Goal: Navigation & Orientation: Find specific page/section

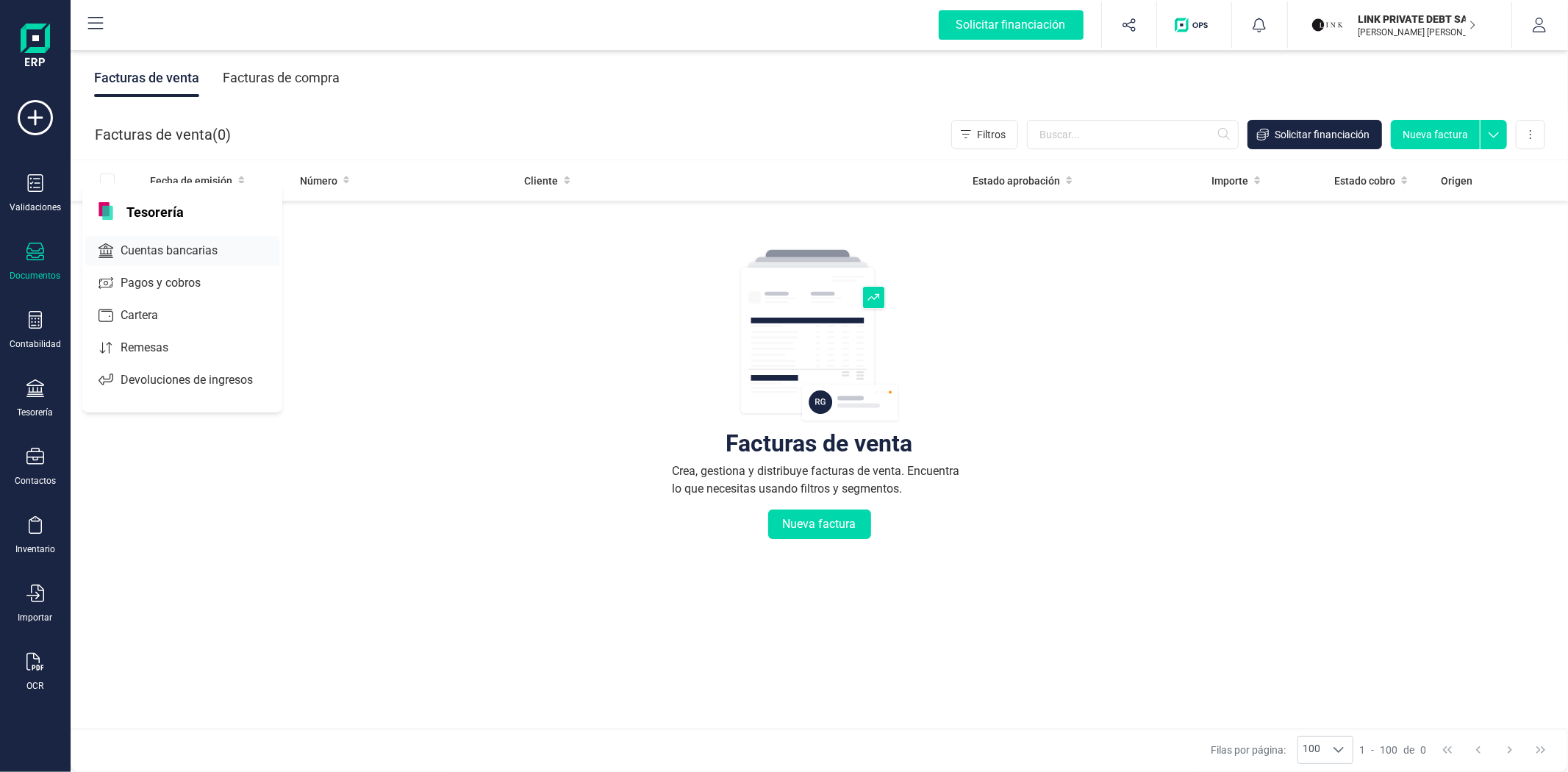
click at [157, 262] on div "Cuentas bancarias" at bounding box center [182, 251] width 194 height 30
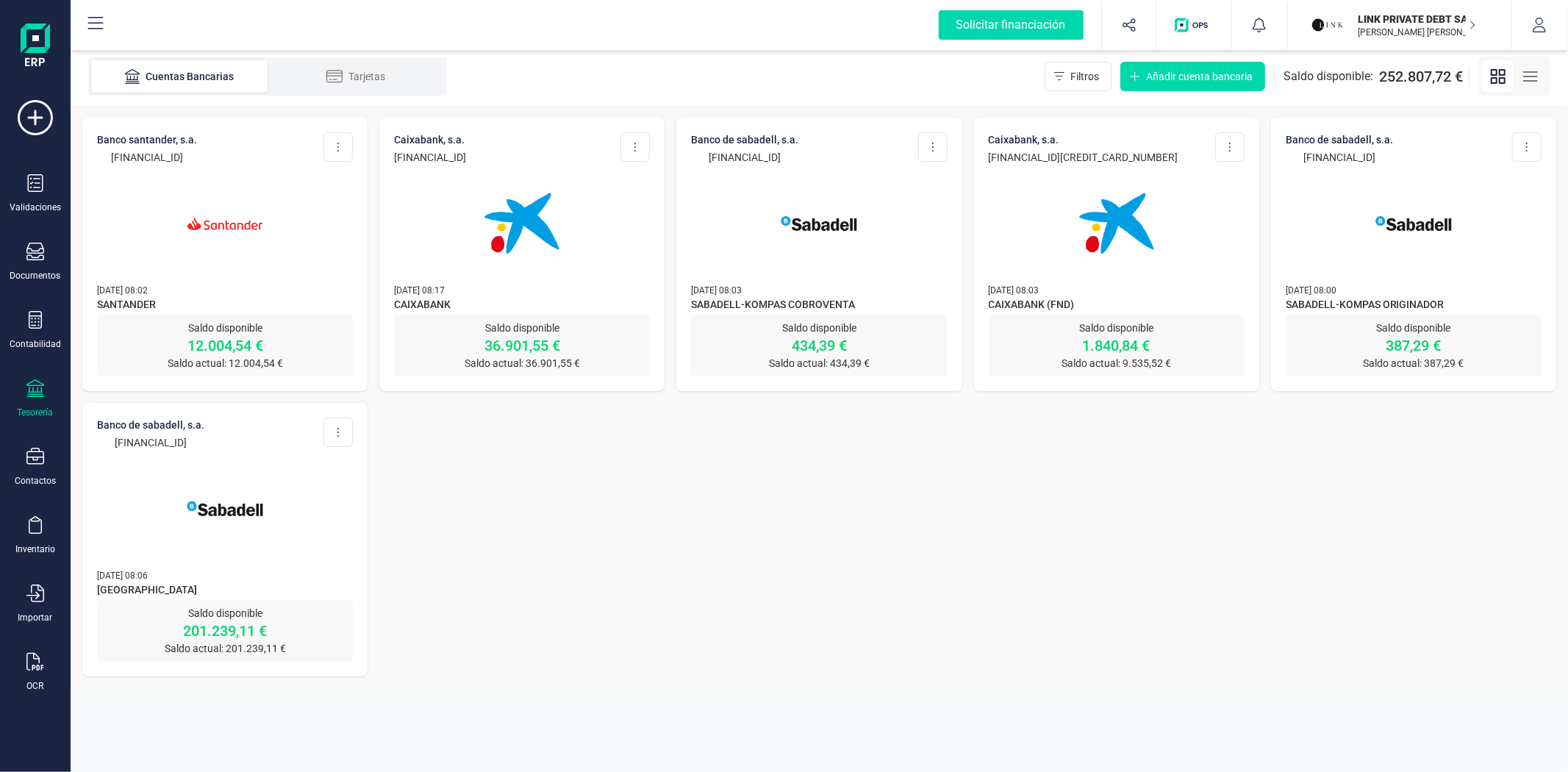
click at [288, 219] on div at bounding box center [225, 214] width 256 height 100
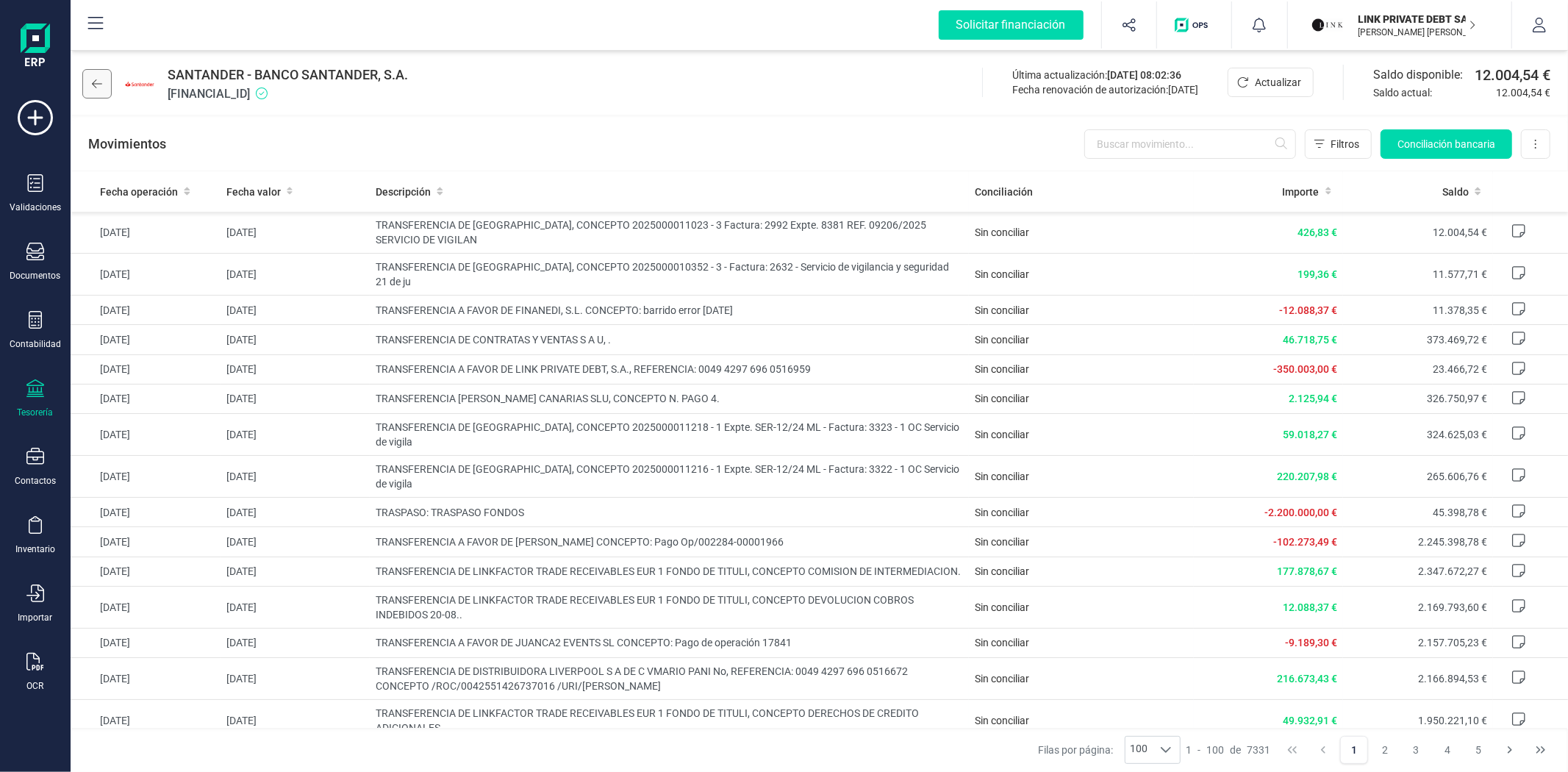
click at [107, 84] on button at bounding box center [97, 84] width 30 height 30
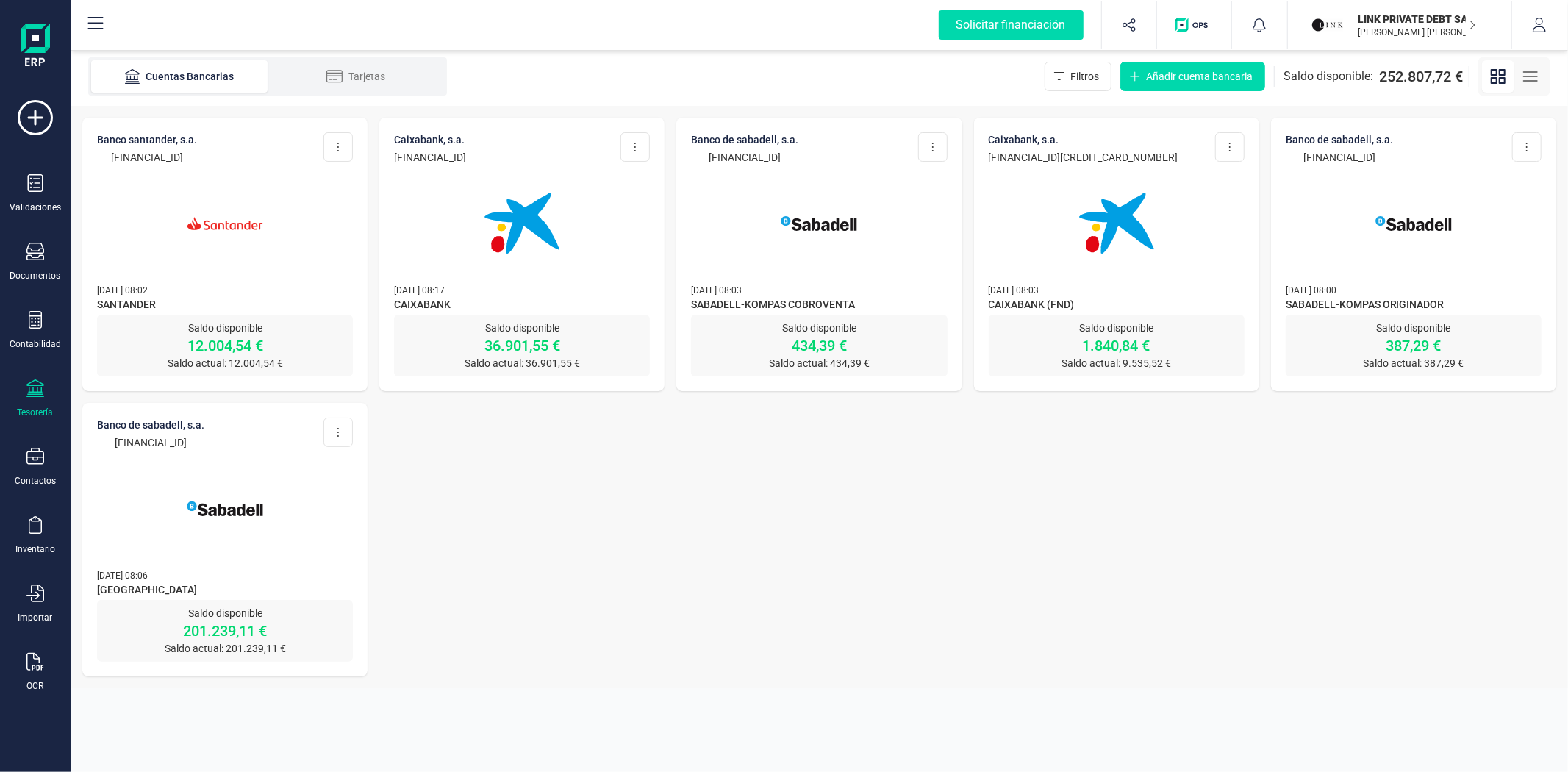
click at [311, 532] on div at bounding box center [225, 499] width 256 height 100
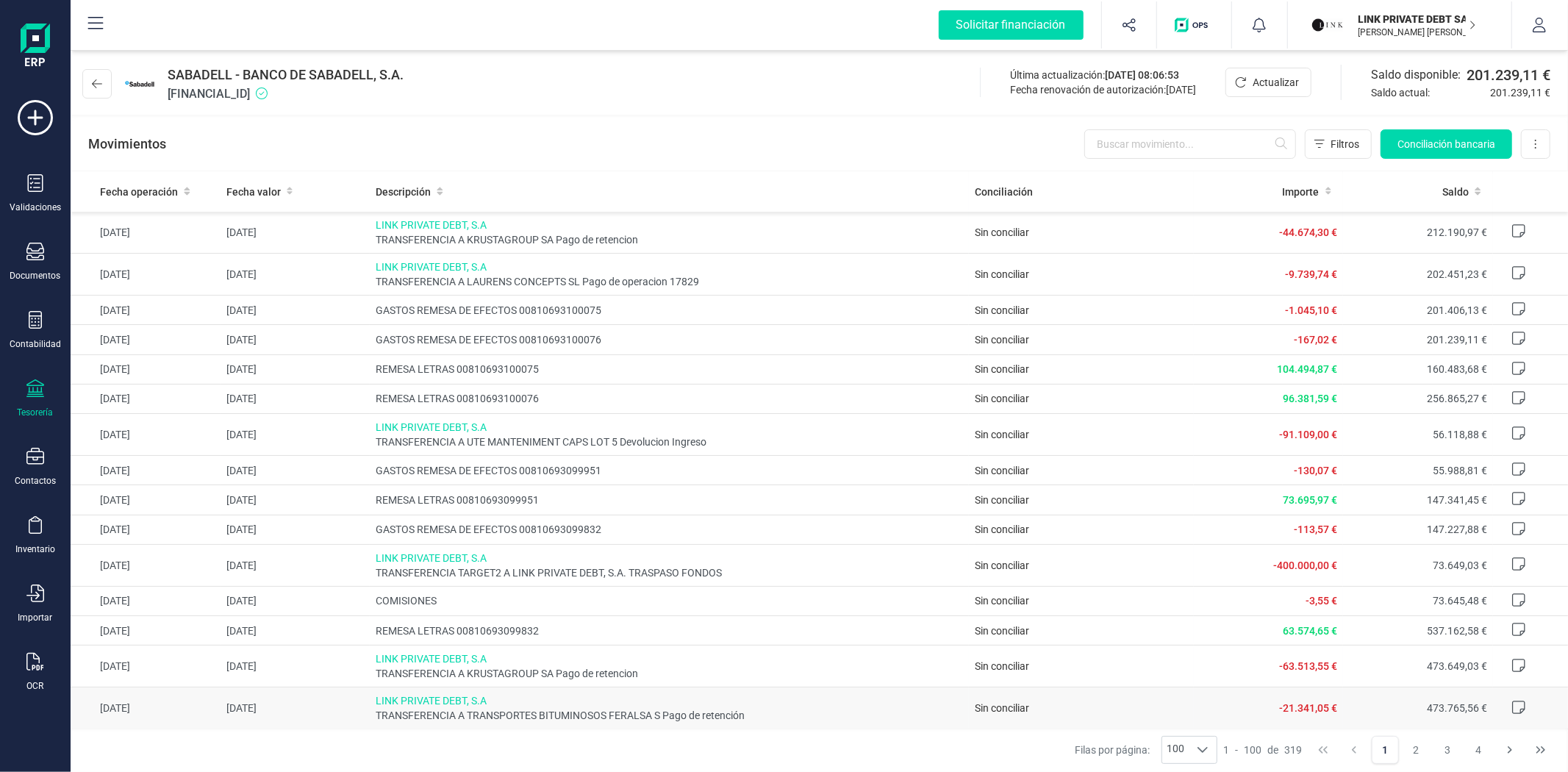
scroll to position [81, 0]
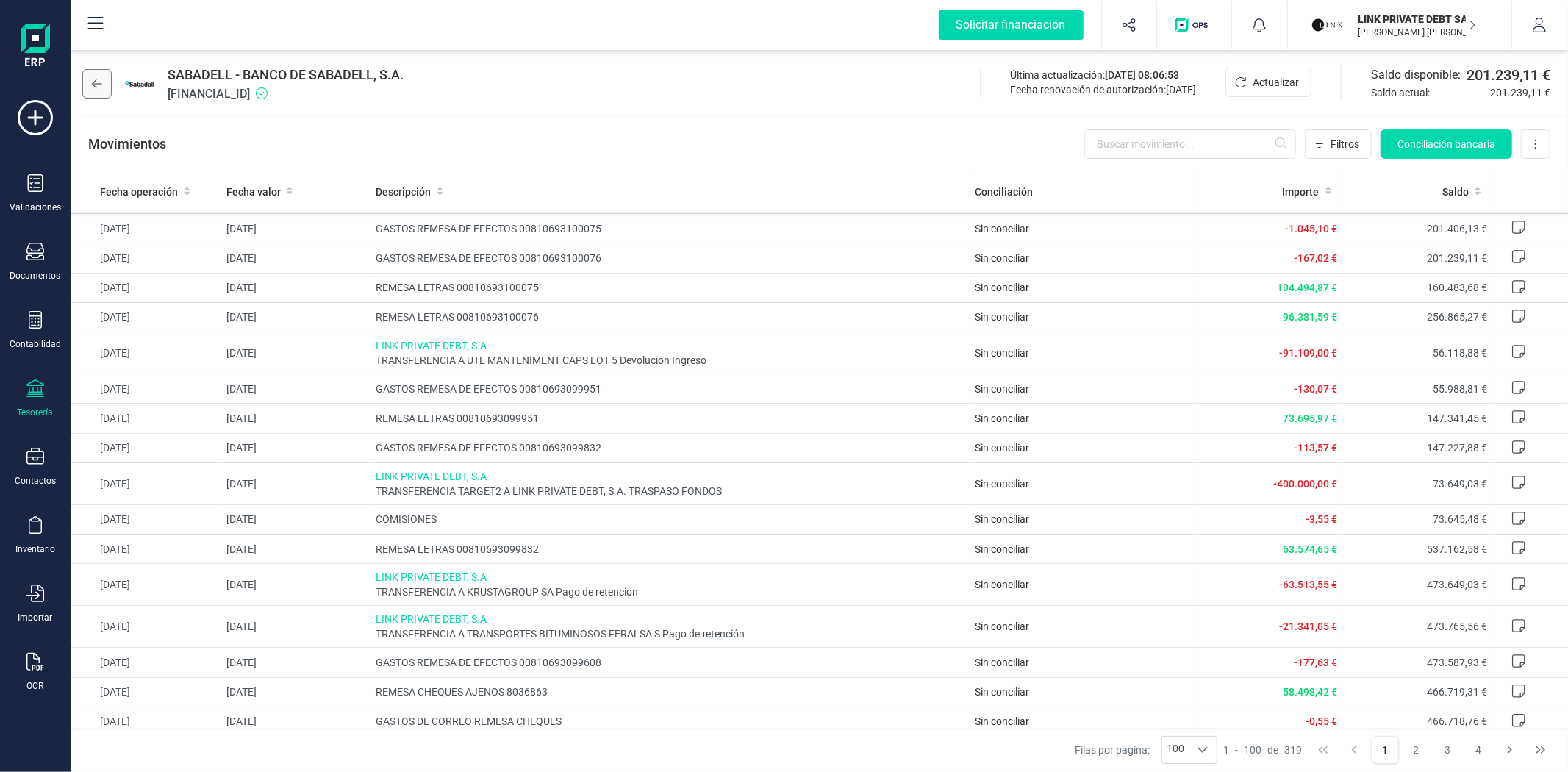
click at [92, 85] on icon at bounding box center [97, 84] width 10 height 12
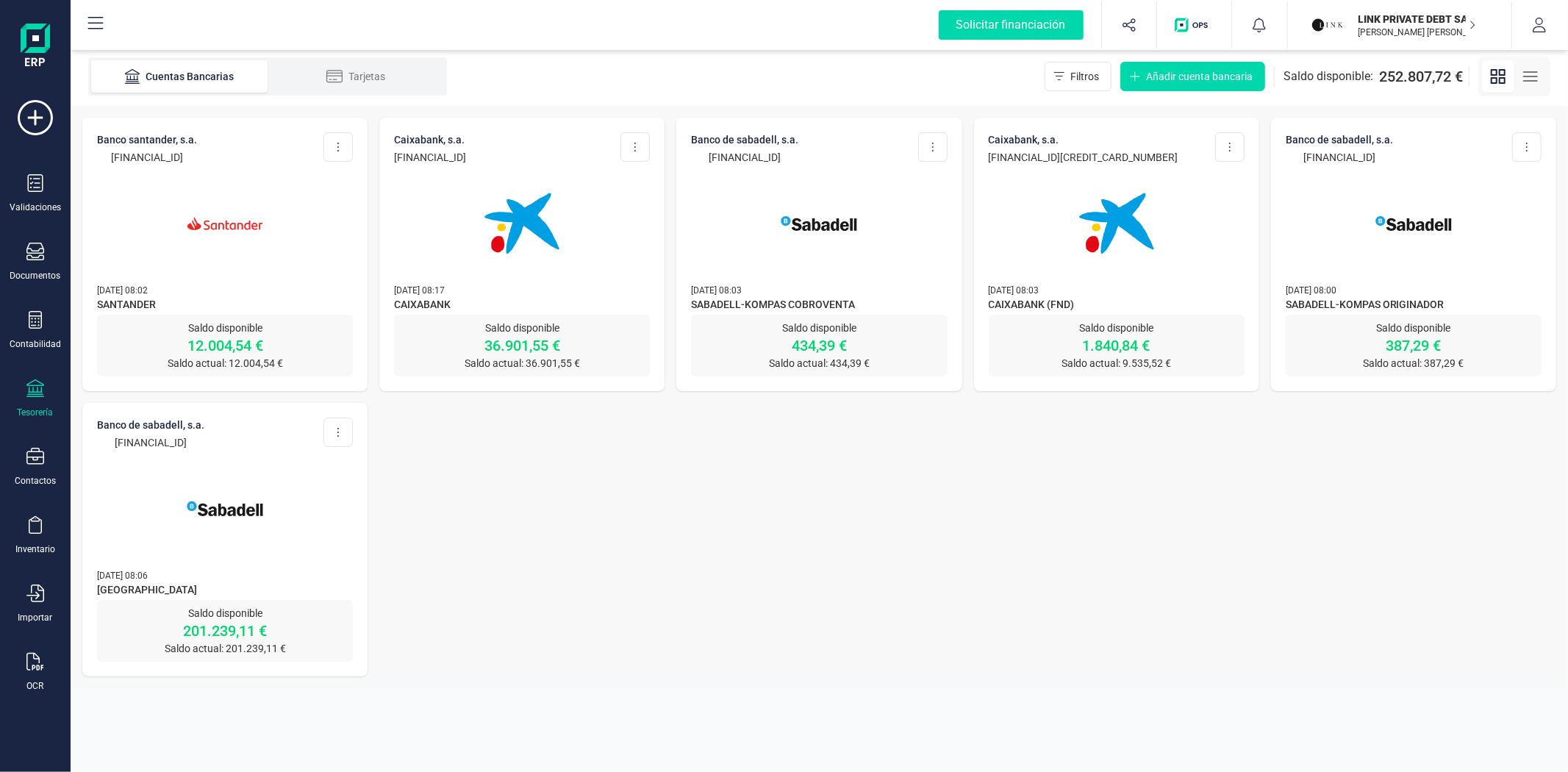
click at [500, 276] on img at bounding box center [522, 223] width 124 height 124
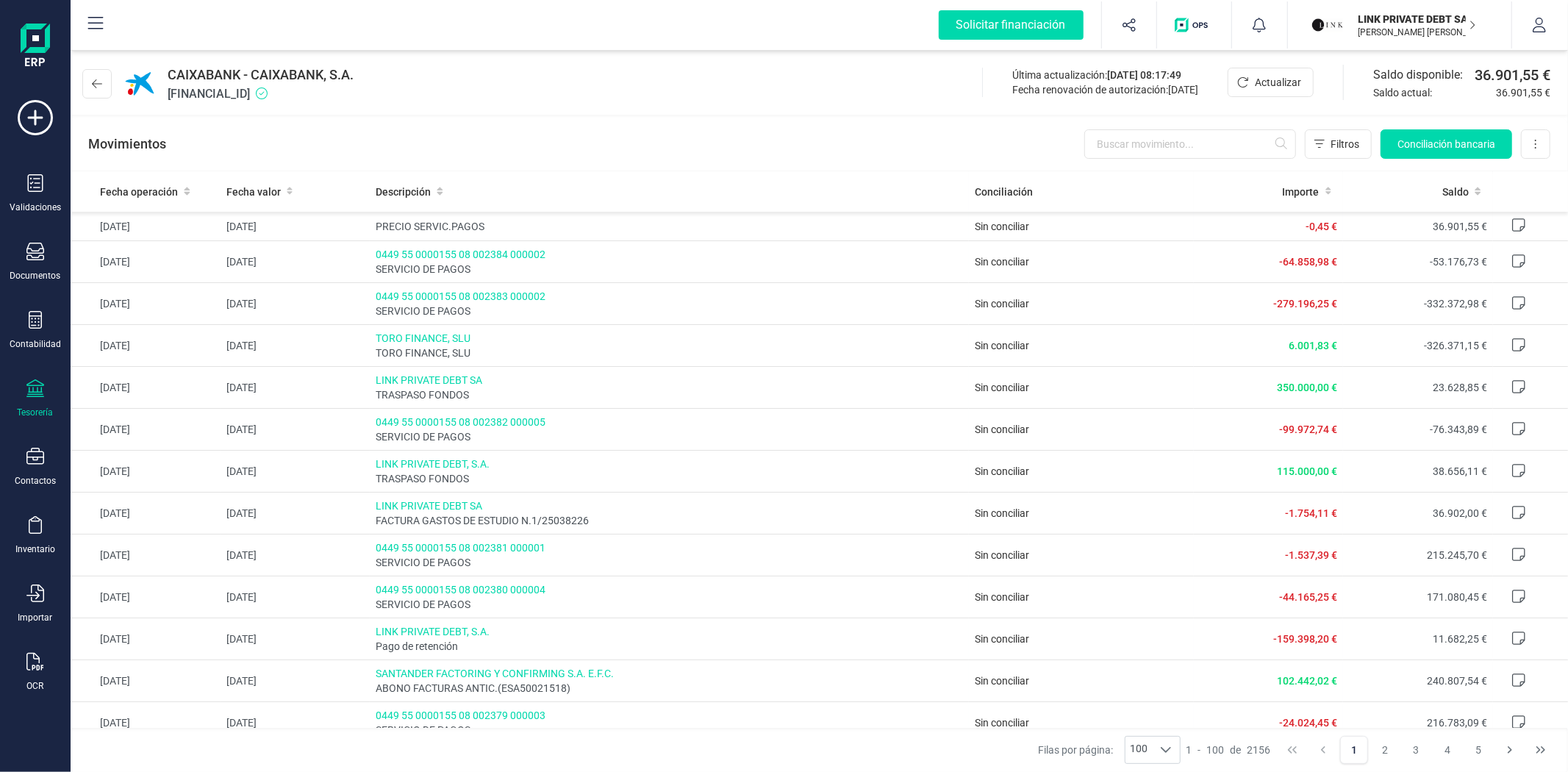
click at [685, 95] on div "CAIXABANK - CAIXABANK, S.A. ES6121000449090200093893 Última actualización: 09/0…" at bounding box center [819, 80] width 1498 height 67
click at [686, 99] on div "CAIXABANK - CAIXABANK, S.A. ES6121000449090200093893 Última actualización: 09/0…" at bounding box center [819, 80] width 1498 height 67
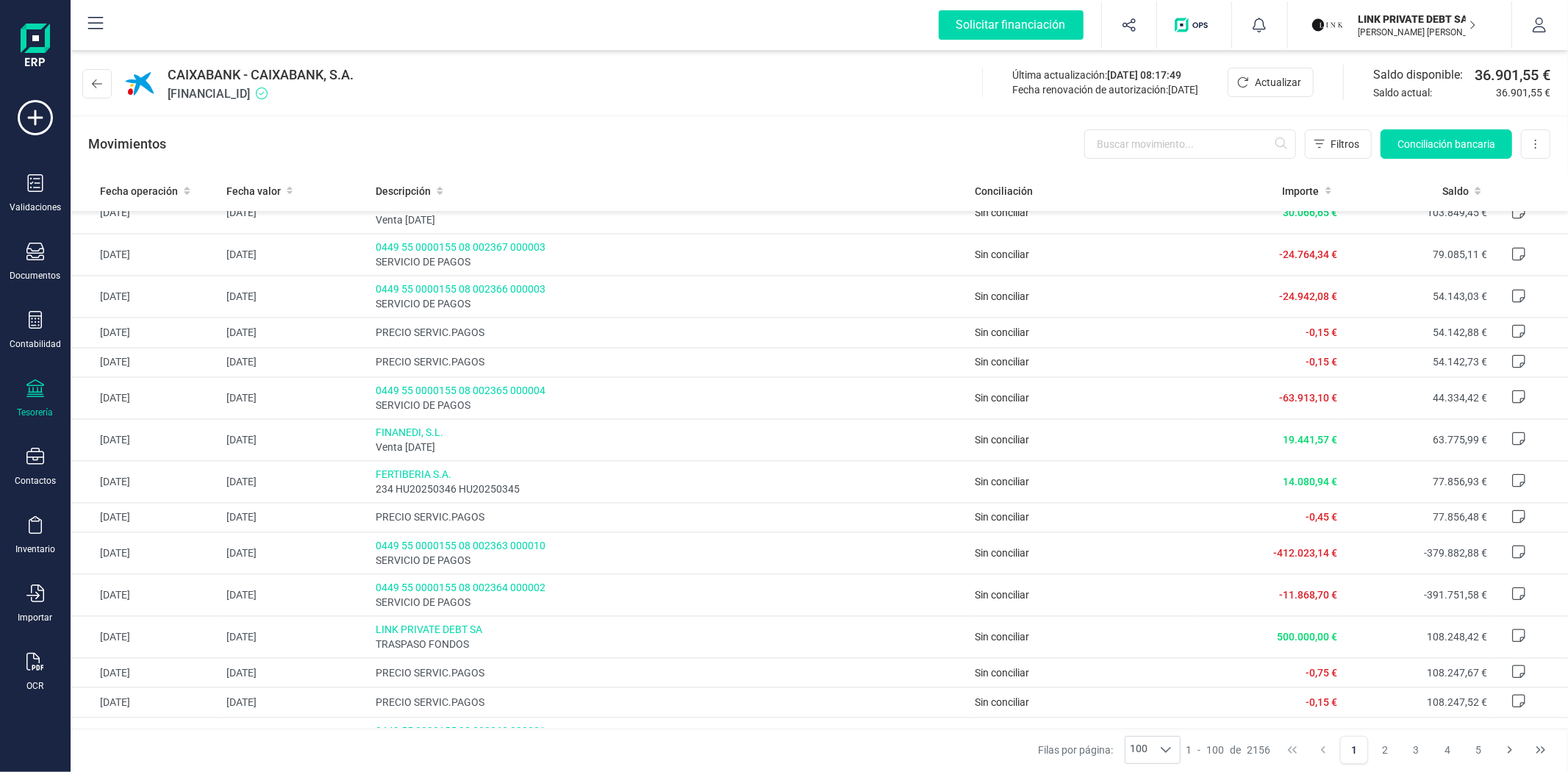
scroll to position [2696, 0]
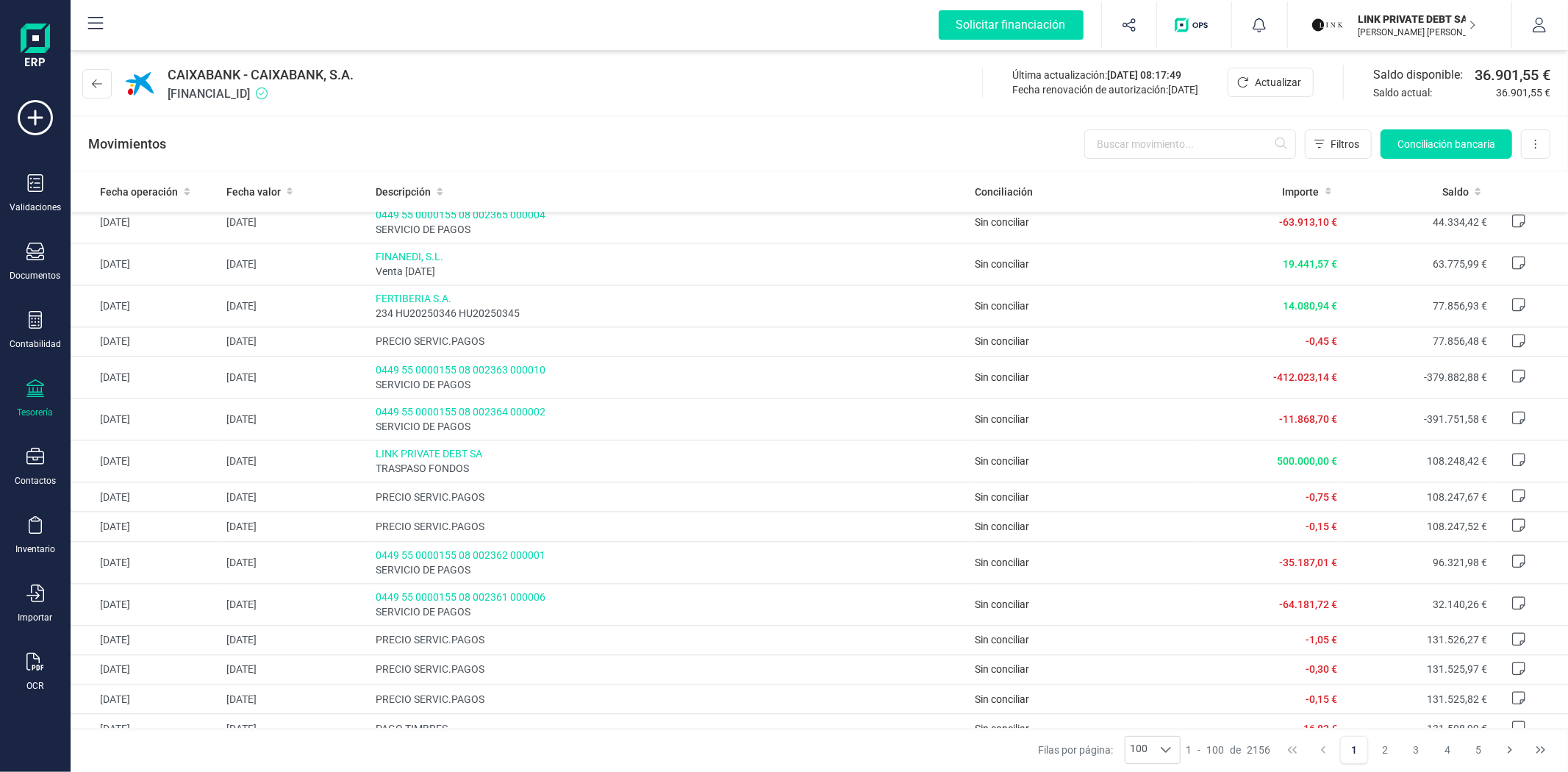
click at [563, 131] on div "Movimientos Filtros Conciliación bancaria Descargar Excel Eliminar cuenta" at bounding box center [819, 144] width 1498 height 53
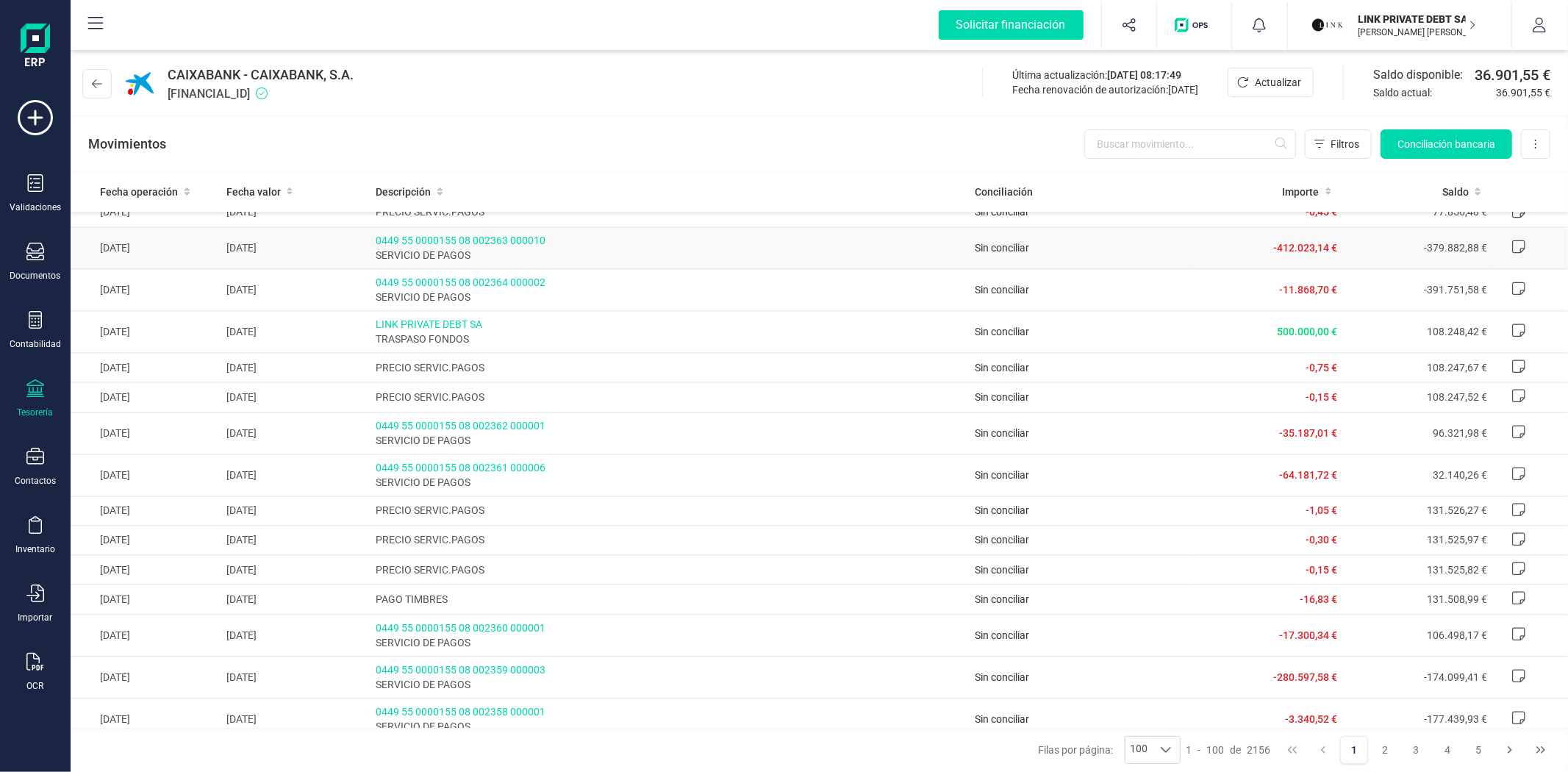
scroll to position [2941, 0]
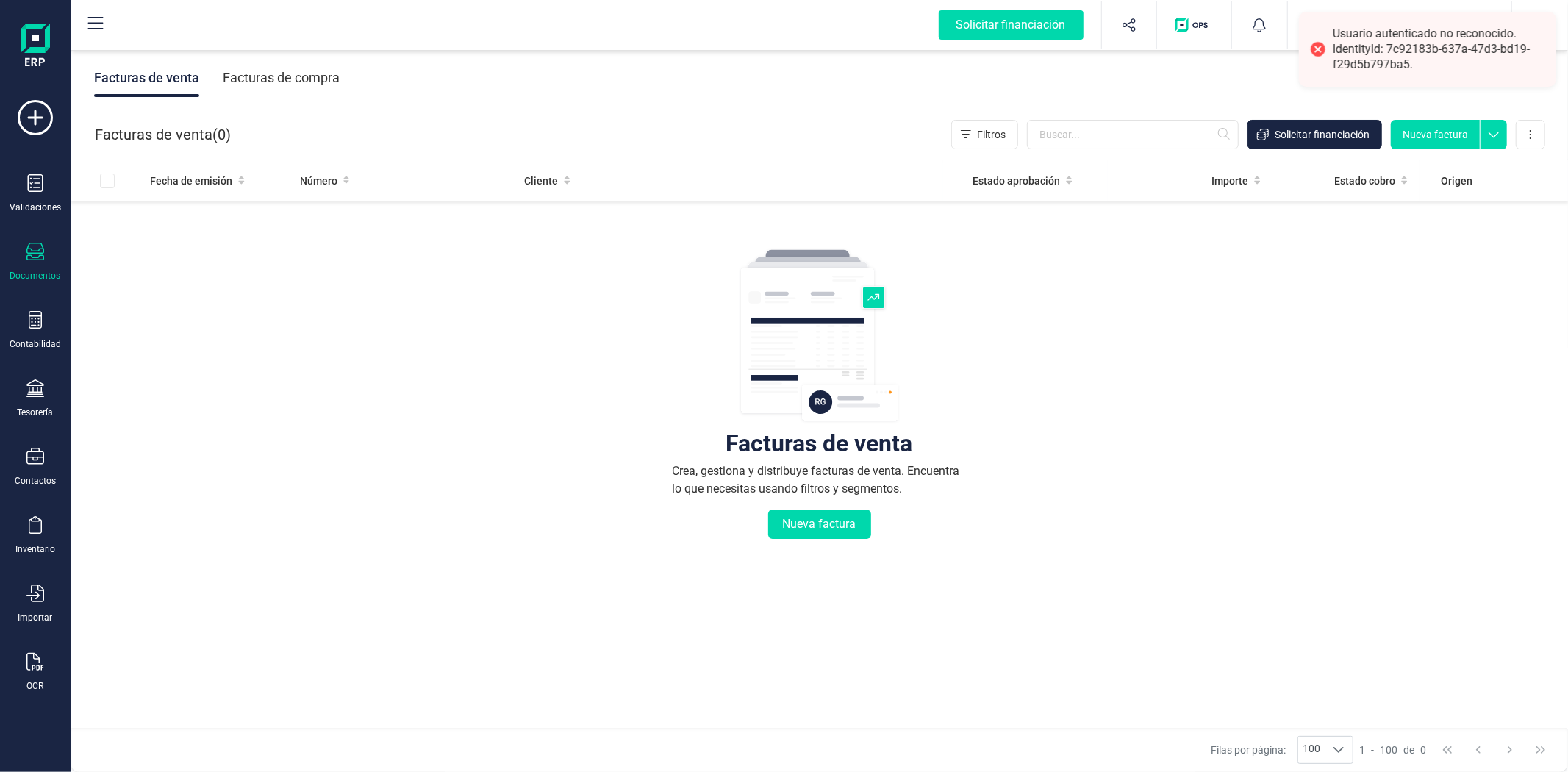
click at [1018, 83] on div "Facturas de venta Facturas de compra" at bounding box center [819, 77] width 1498 height 61
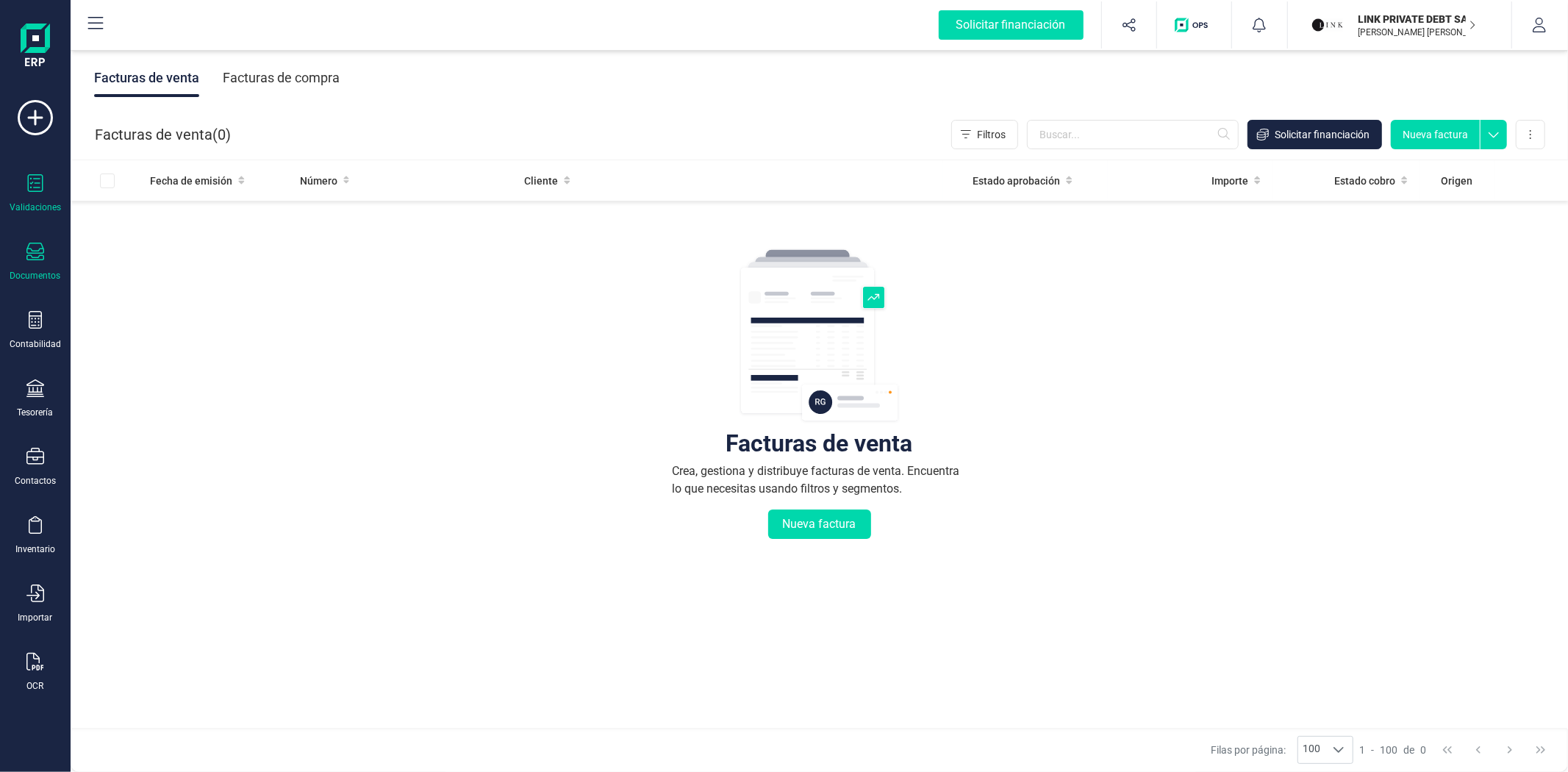
click at [42, 184] on icon at bounding box center [36, 183] width 16 height 18
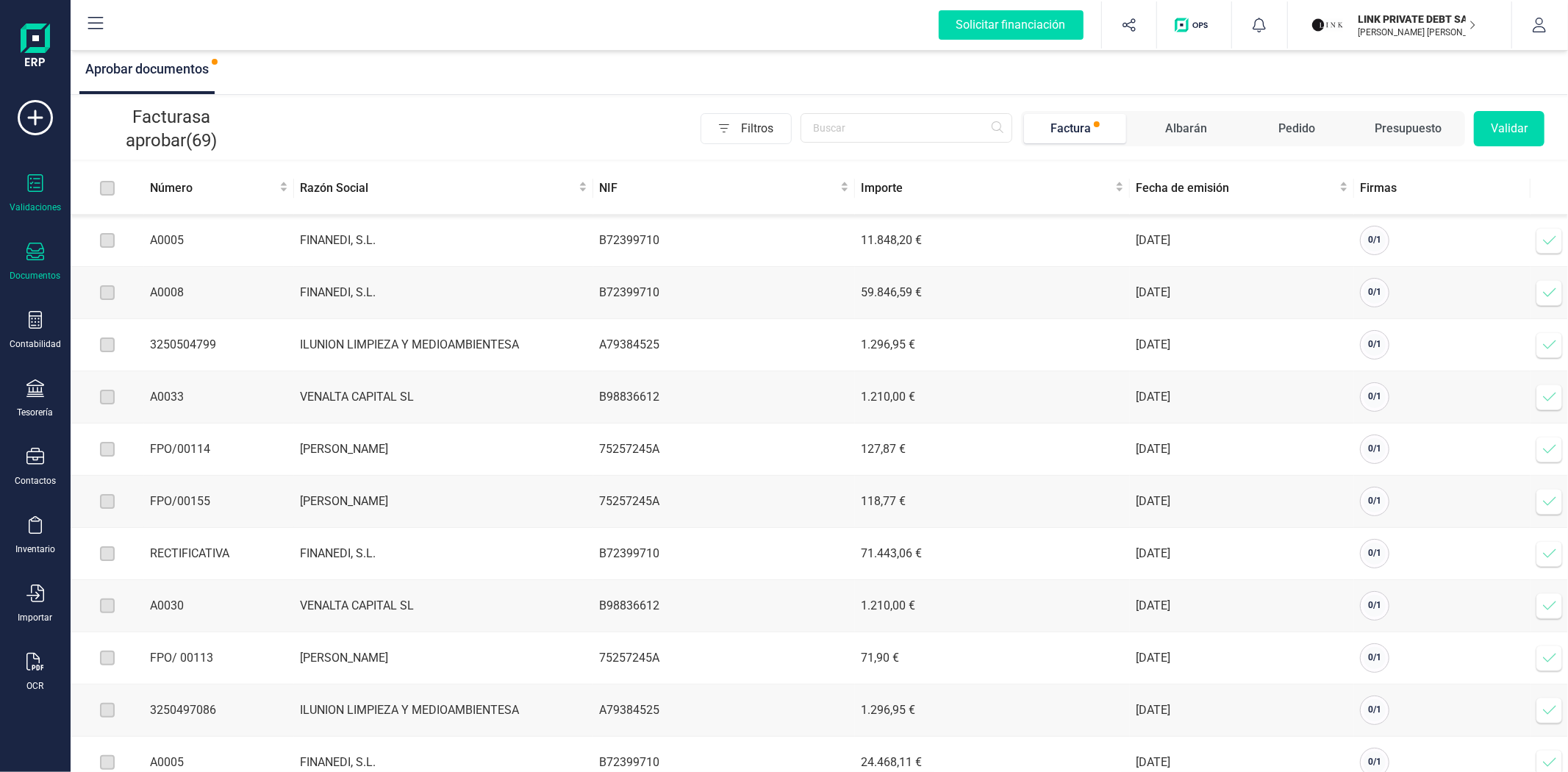
click at [34, 265] on div "Documentos" at bounding box center [35, 262] width 58 height 39
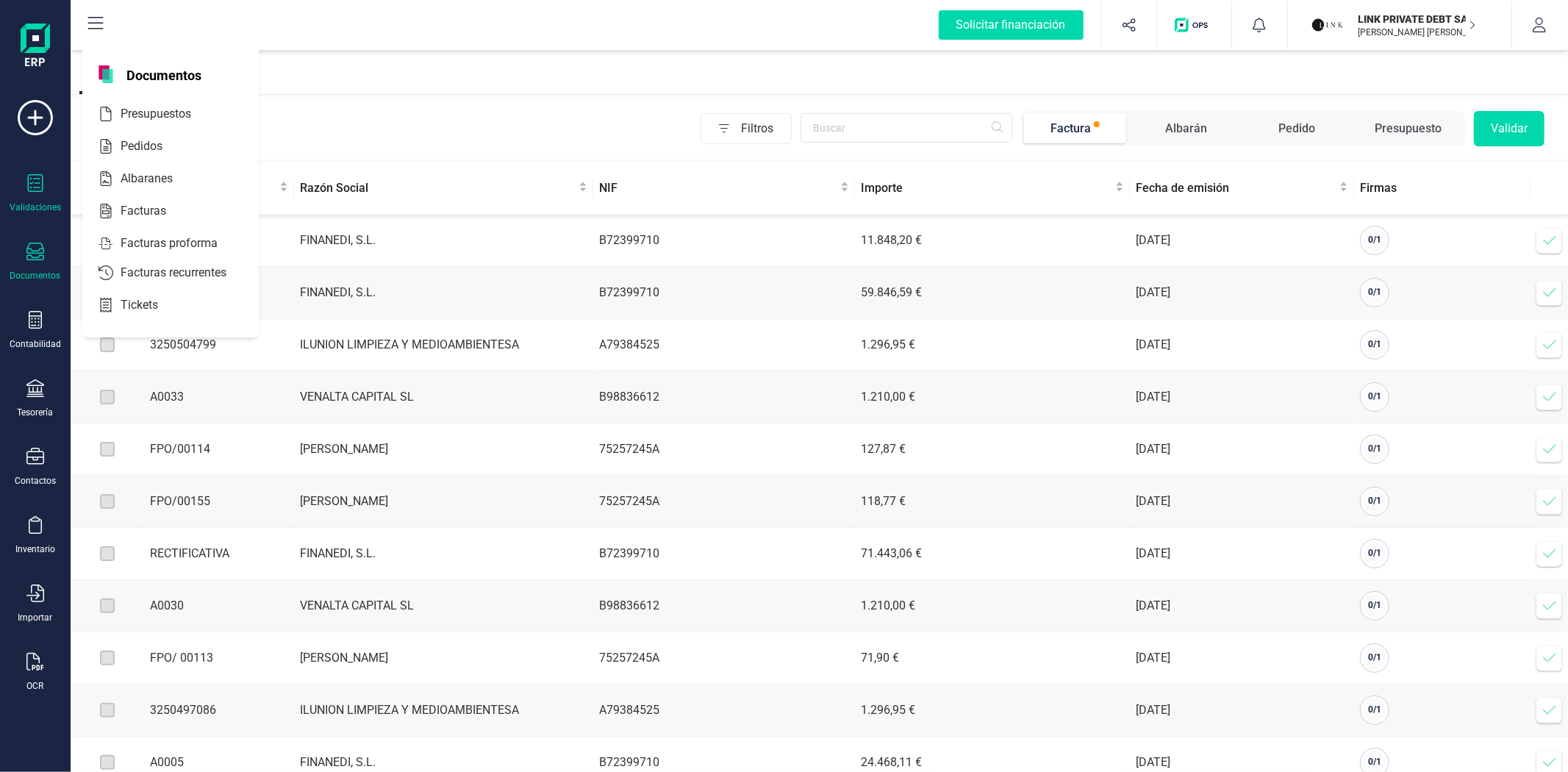
click at [43, 273] on div "Documentos" at bounding box center [35, 276] width 51 height 12
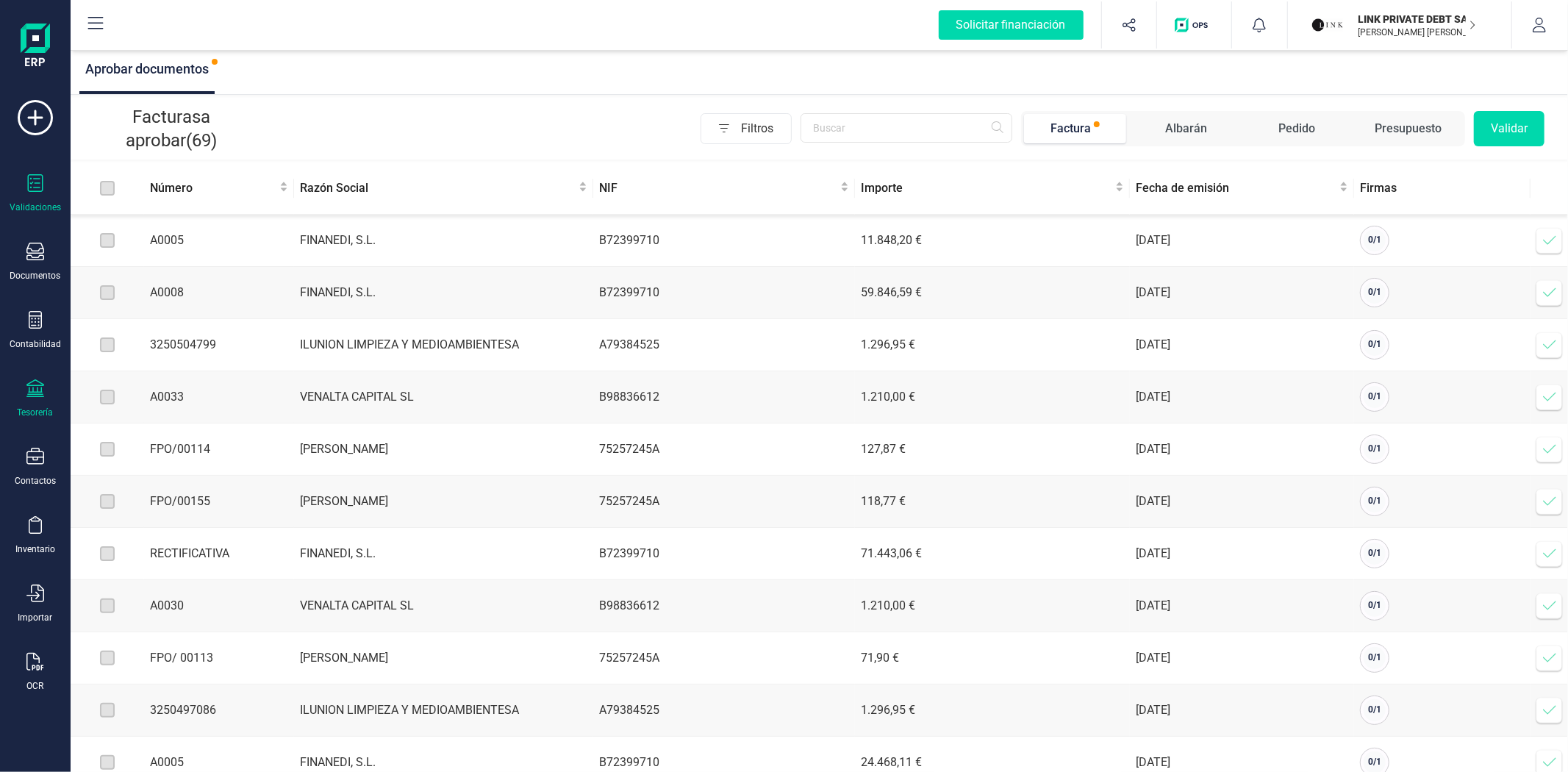
click at [35, 394] on icon at bounding box center [36, 388] width 18 height 18
click at [169, 244] on span "Cuentas bancarias" at bounding box center [179, 251] width 130 height 18
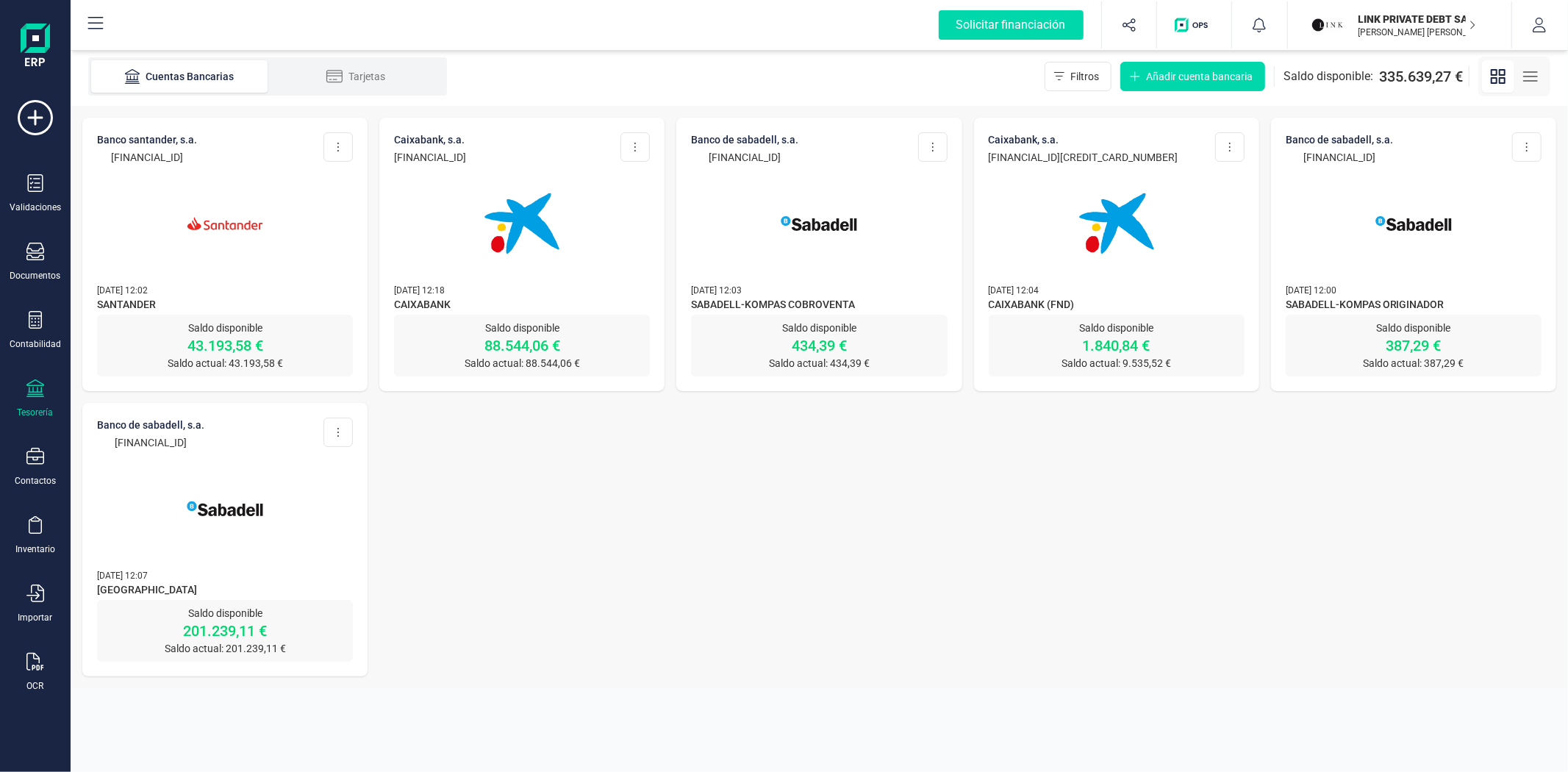
click at [283, 234] on img at bounding box center [225, 223] width 124 height 124
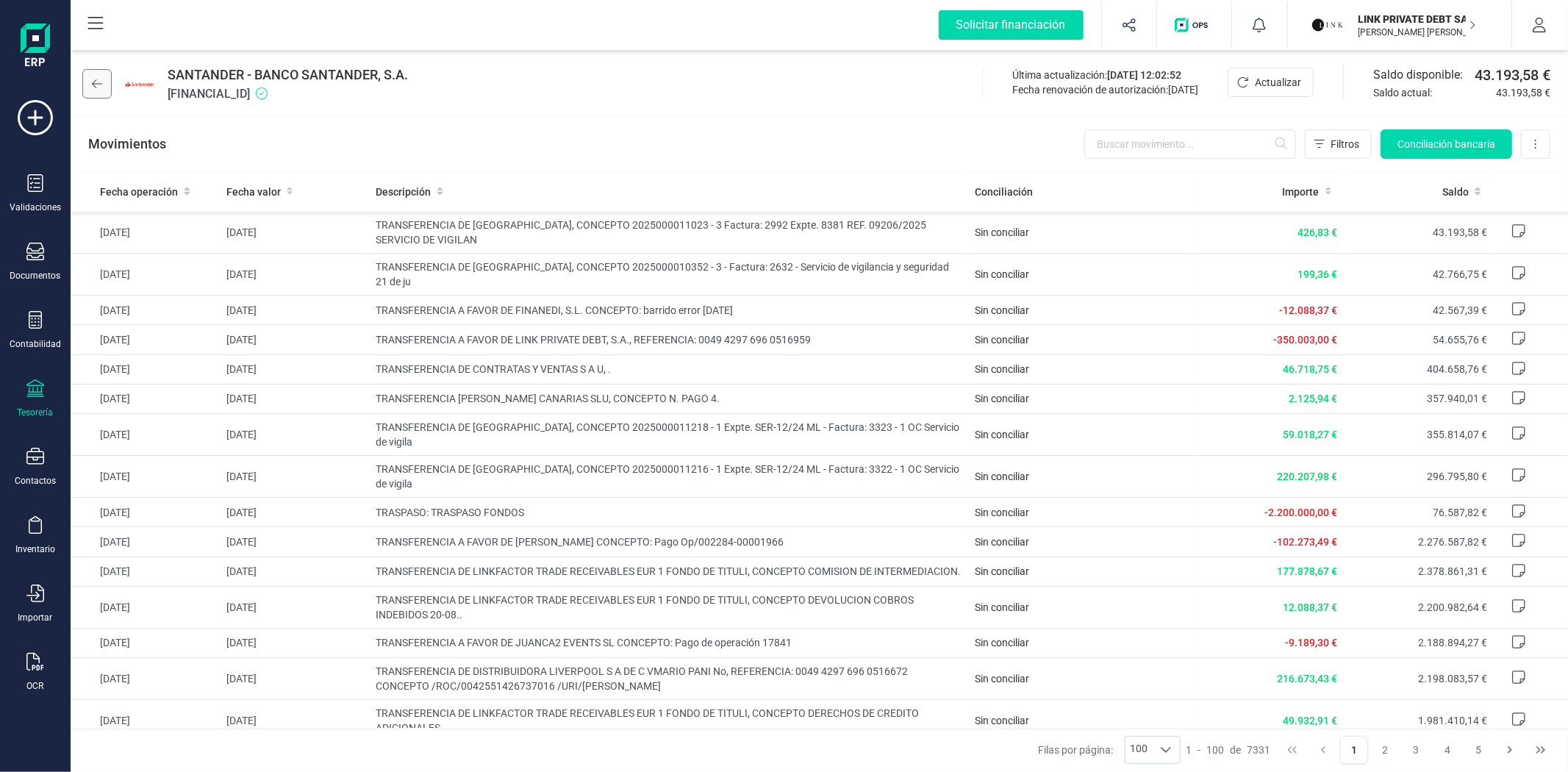
click at [92, 78] on icon at bounding box center [97, 84] width 10 height 12
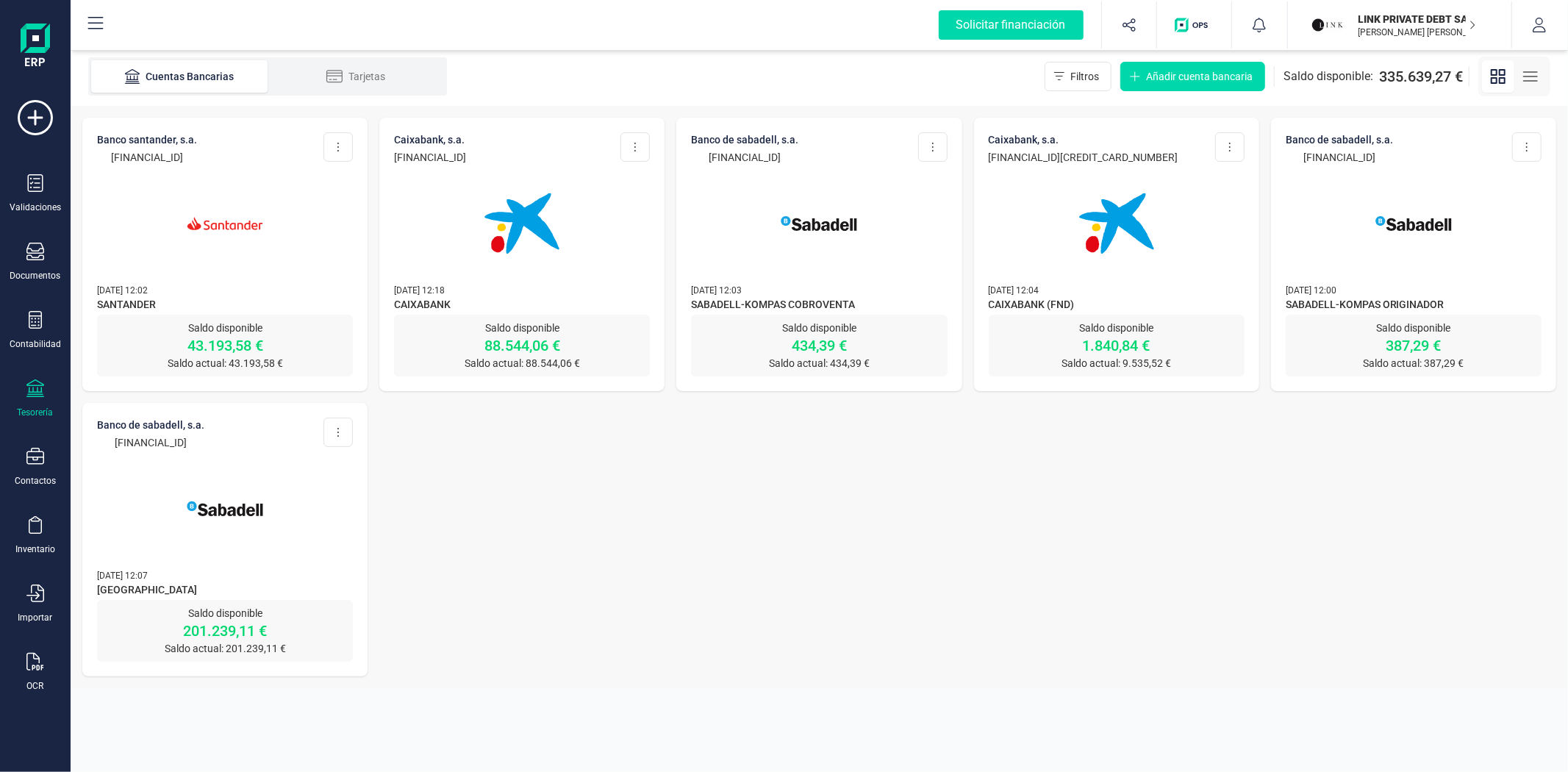
click at [227, 547] on img at bounding box center [225, 508] width 124 height 124
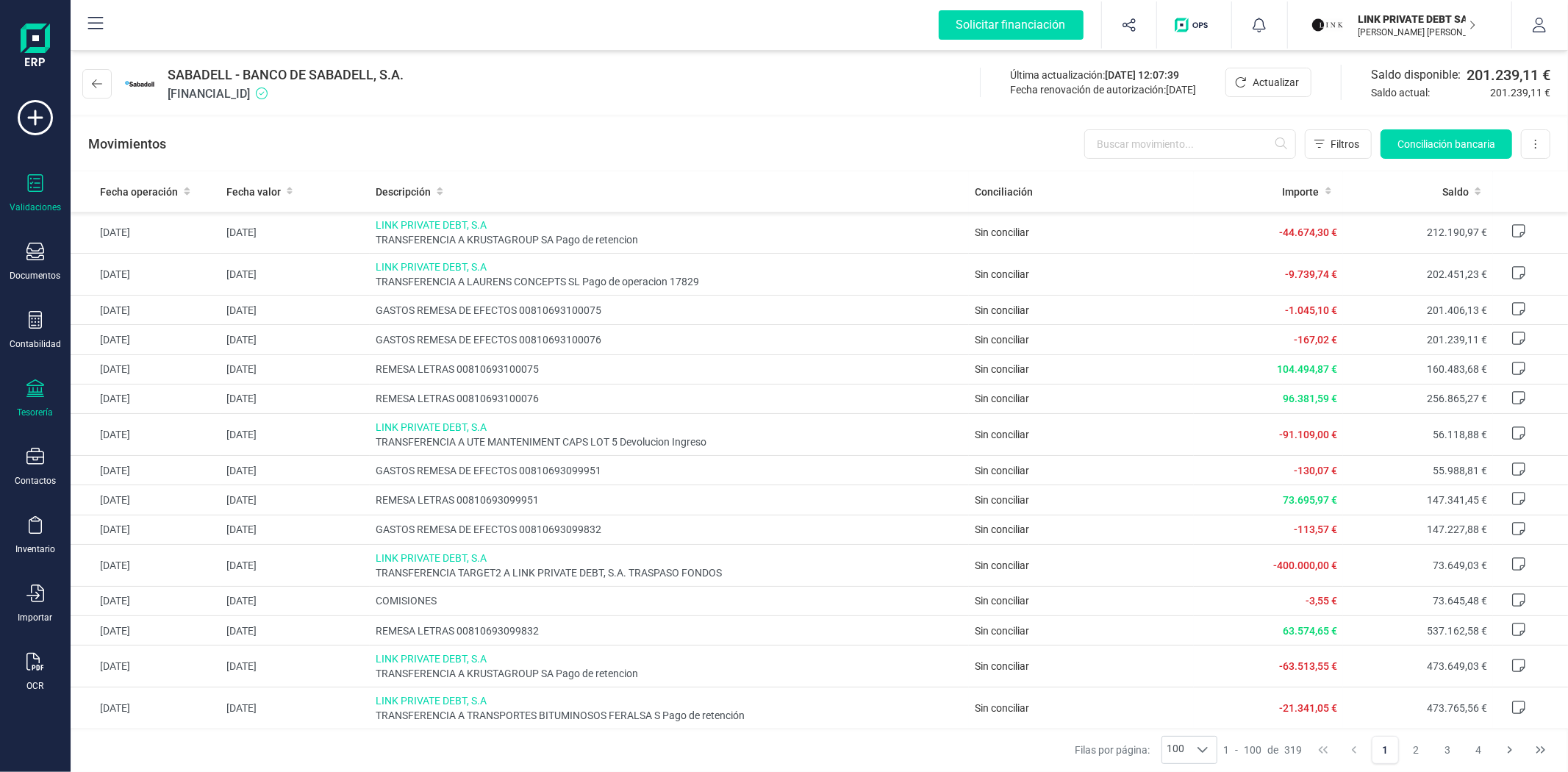
click at [28, 179] on icon at bounding box center [36, 183] width 16 height 18
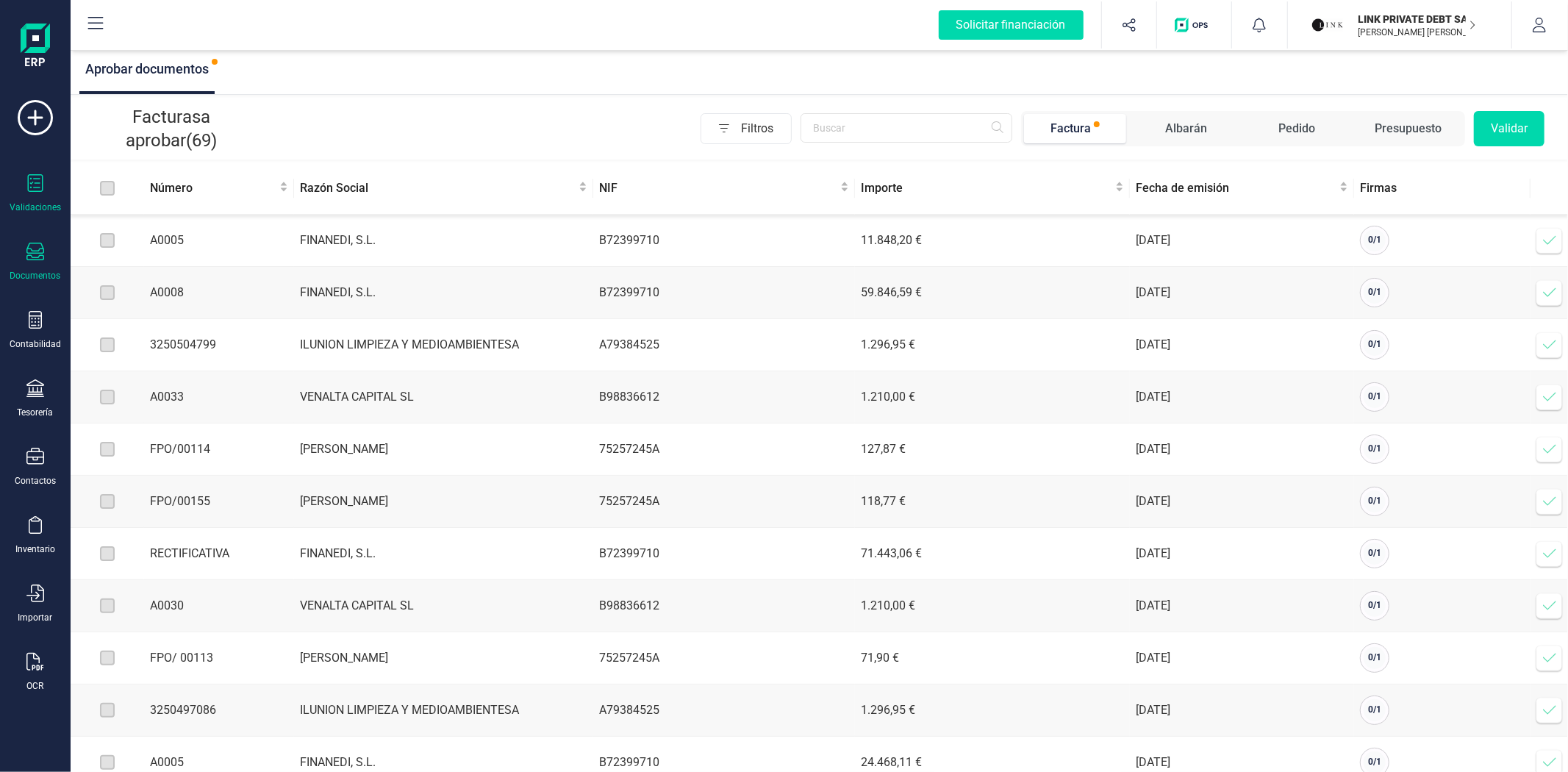
click at [35, 268] on div "Documentos" at bounding box center [35, 262] width 58 height 39
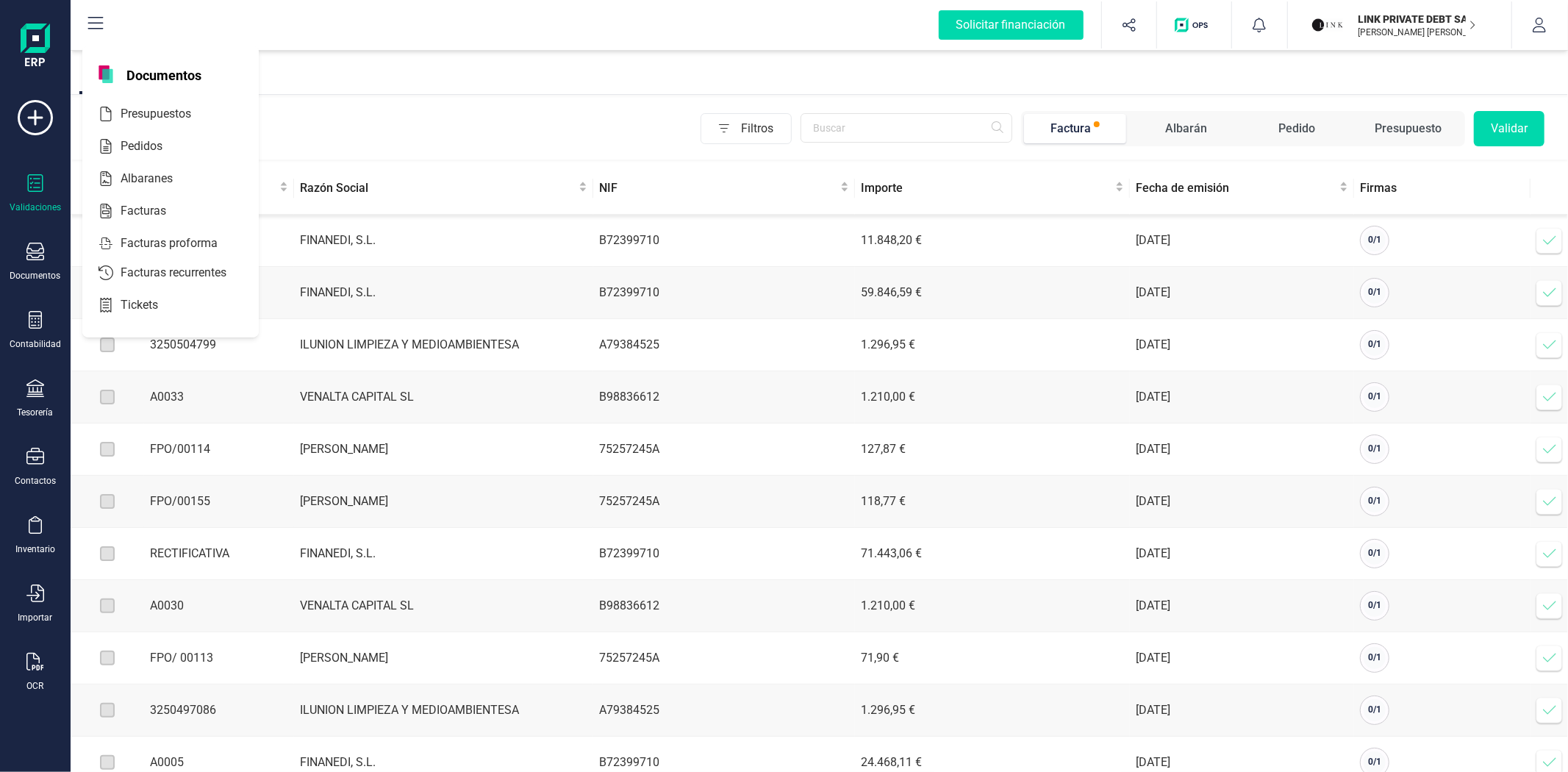
click at [27, 181] on icon at bounding box center [36, 183] width 18 height 18
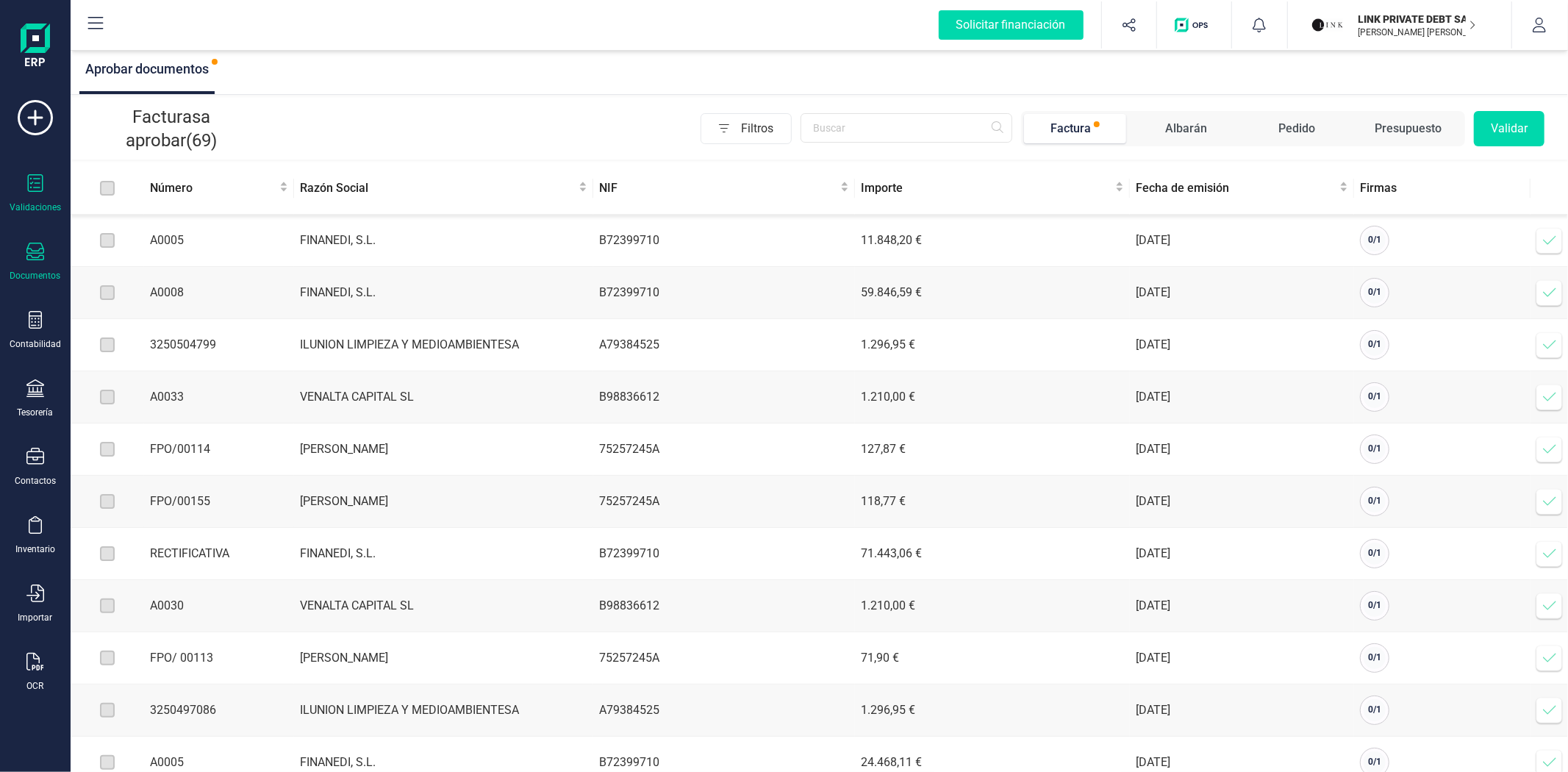
click at [24, 271] on div "Documentos" at bounding box center [35, 276] width 51 height 12
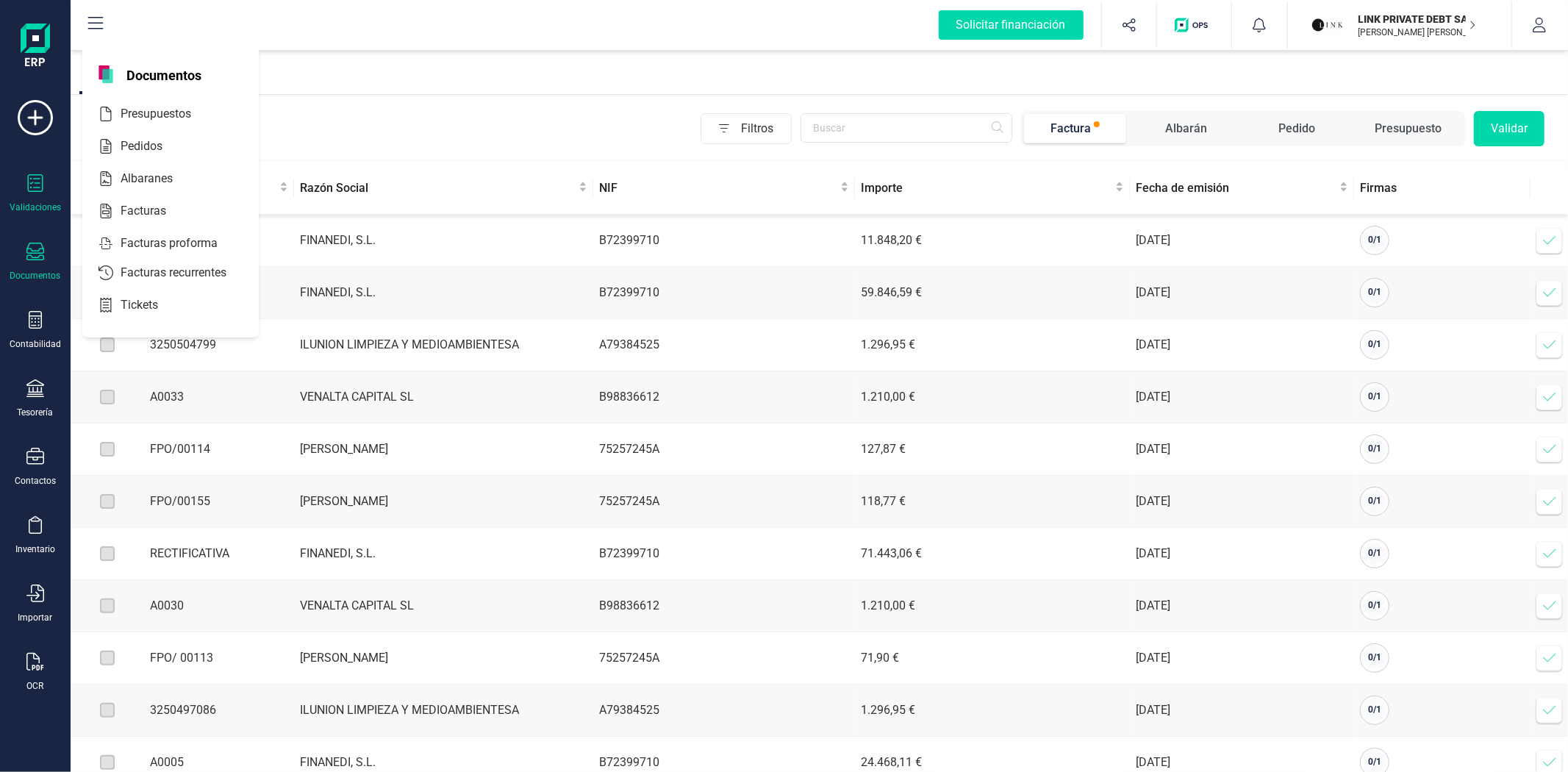
click at [20, 274] on div "Documentos" at bounding box center [35, 276] width 51 height 12
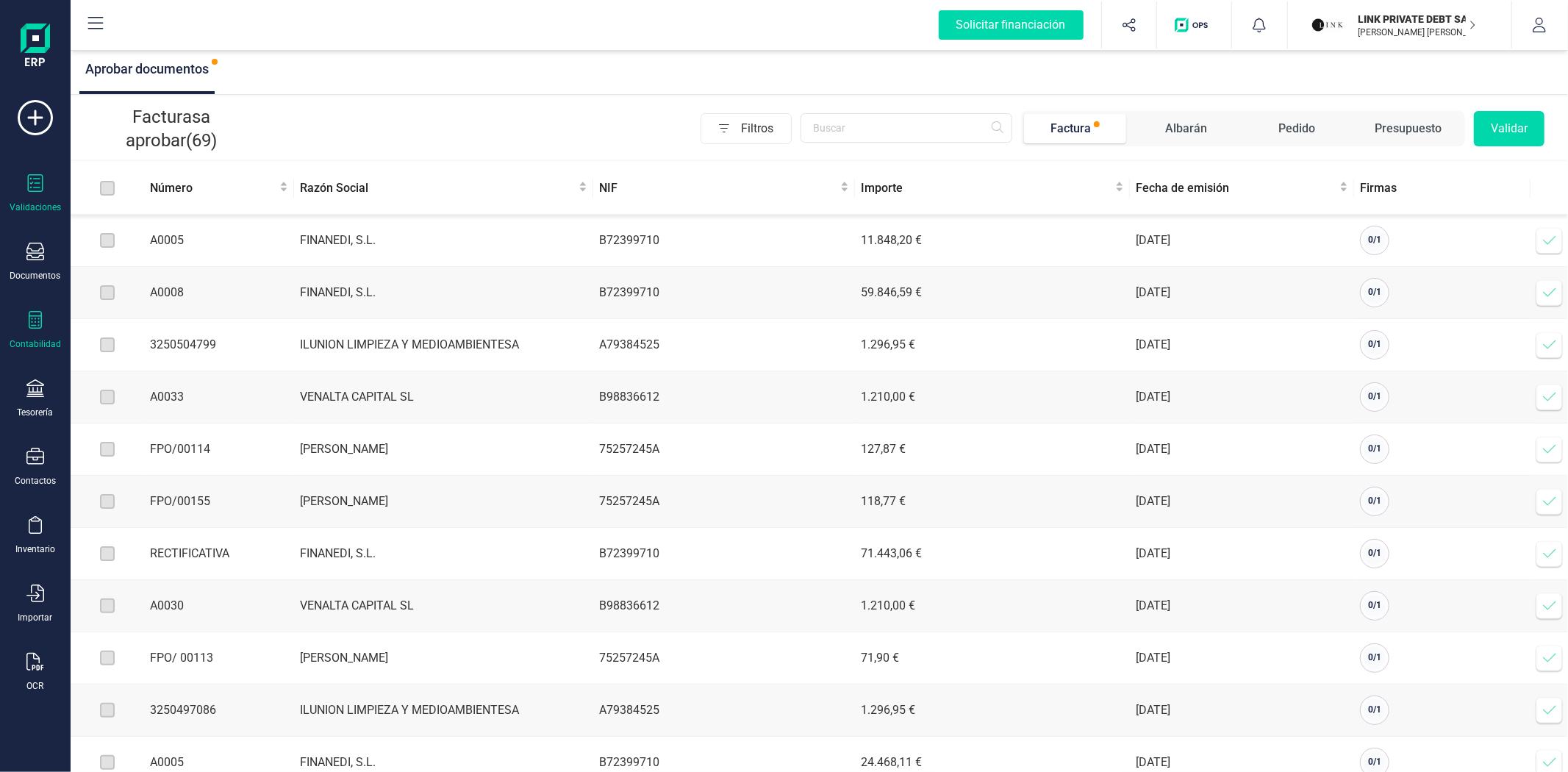
click at [35, 327] on icon at bounding box center [36, 320] width 18 height 18
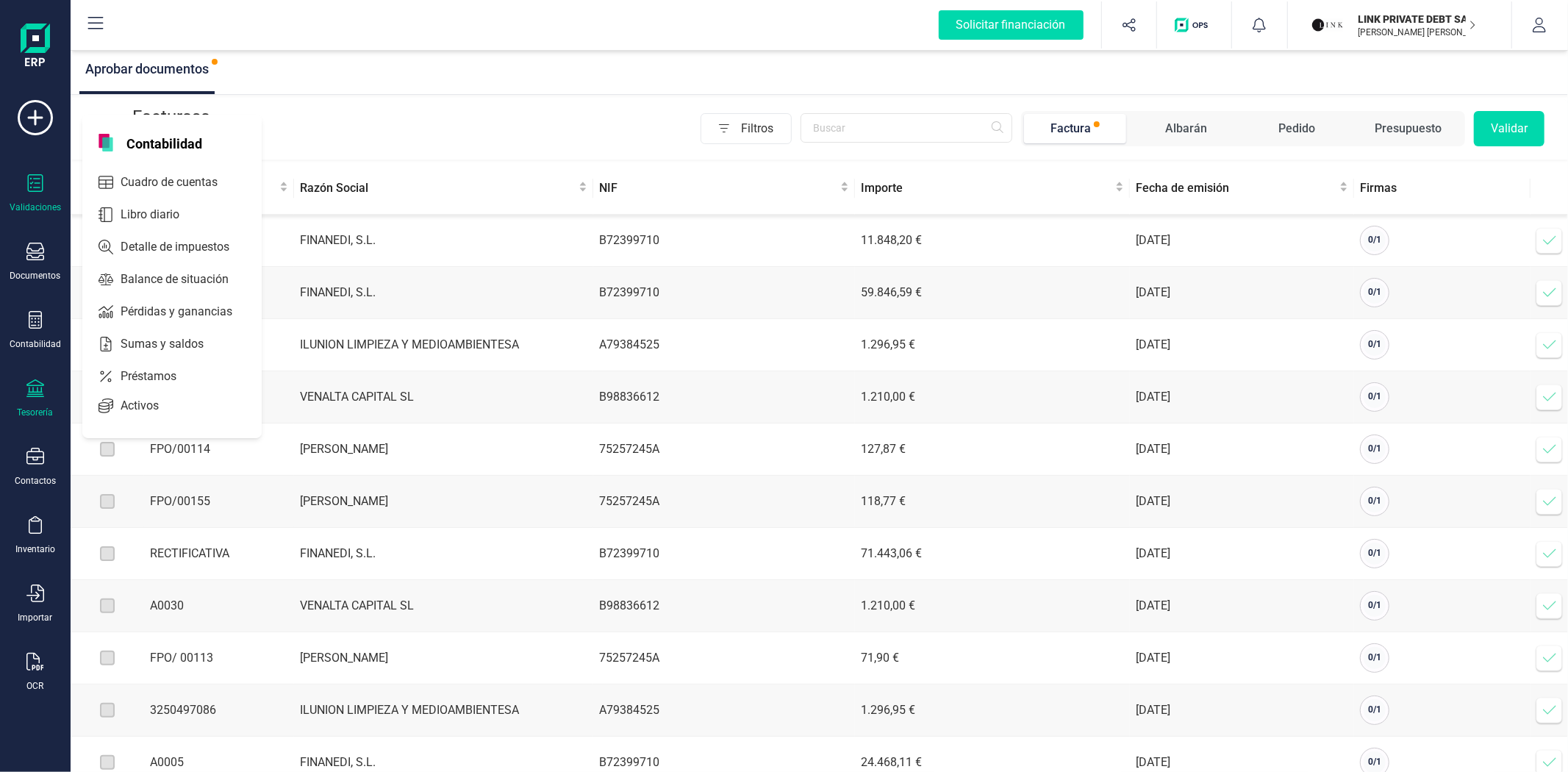
click at [39, 394] on icon at bounding box center [36, 388] width 18 height 18
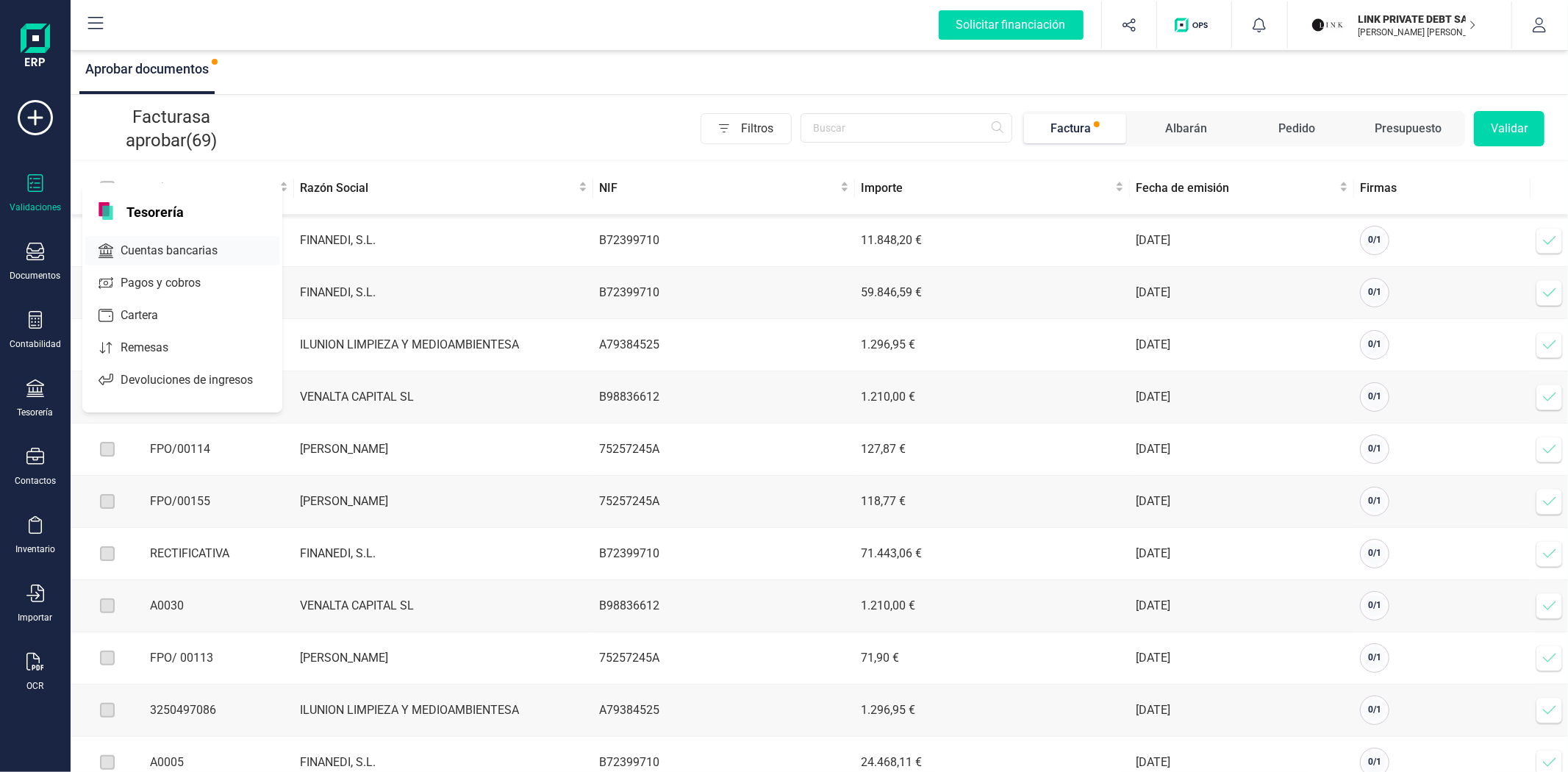
click at [165, 252] on span "Cuentas bancarias" at bounding box center [179, 251] width 130 height 18
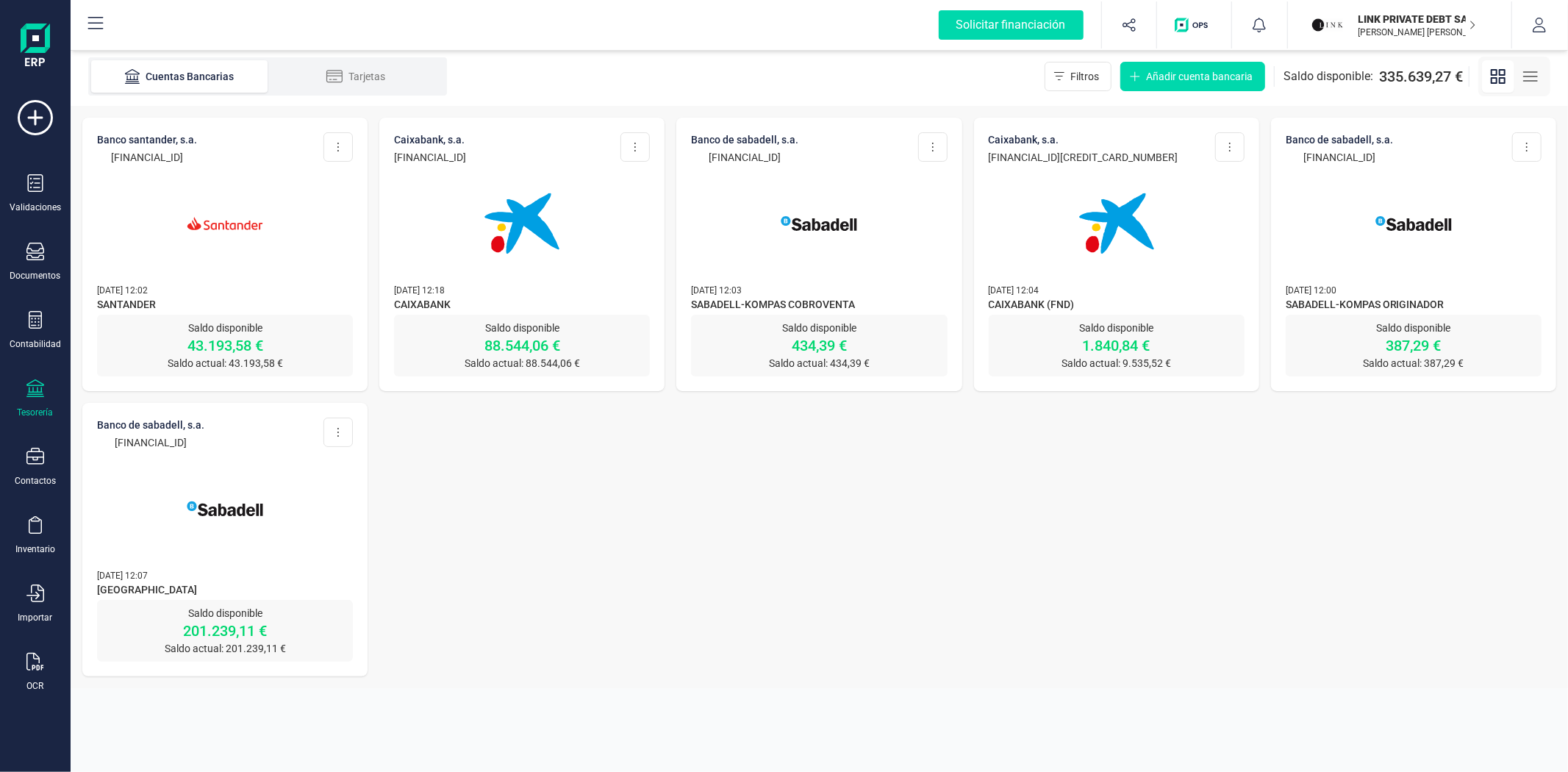
click at [461, 219] on img at bounding box center [522, 223] width 124 height 124
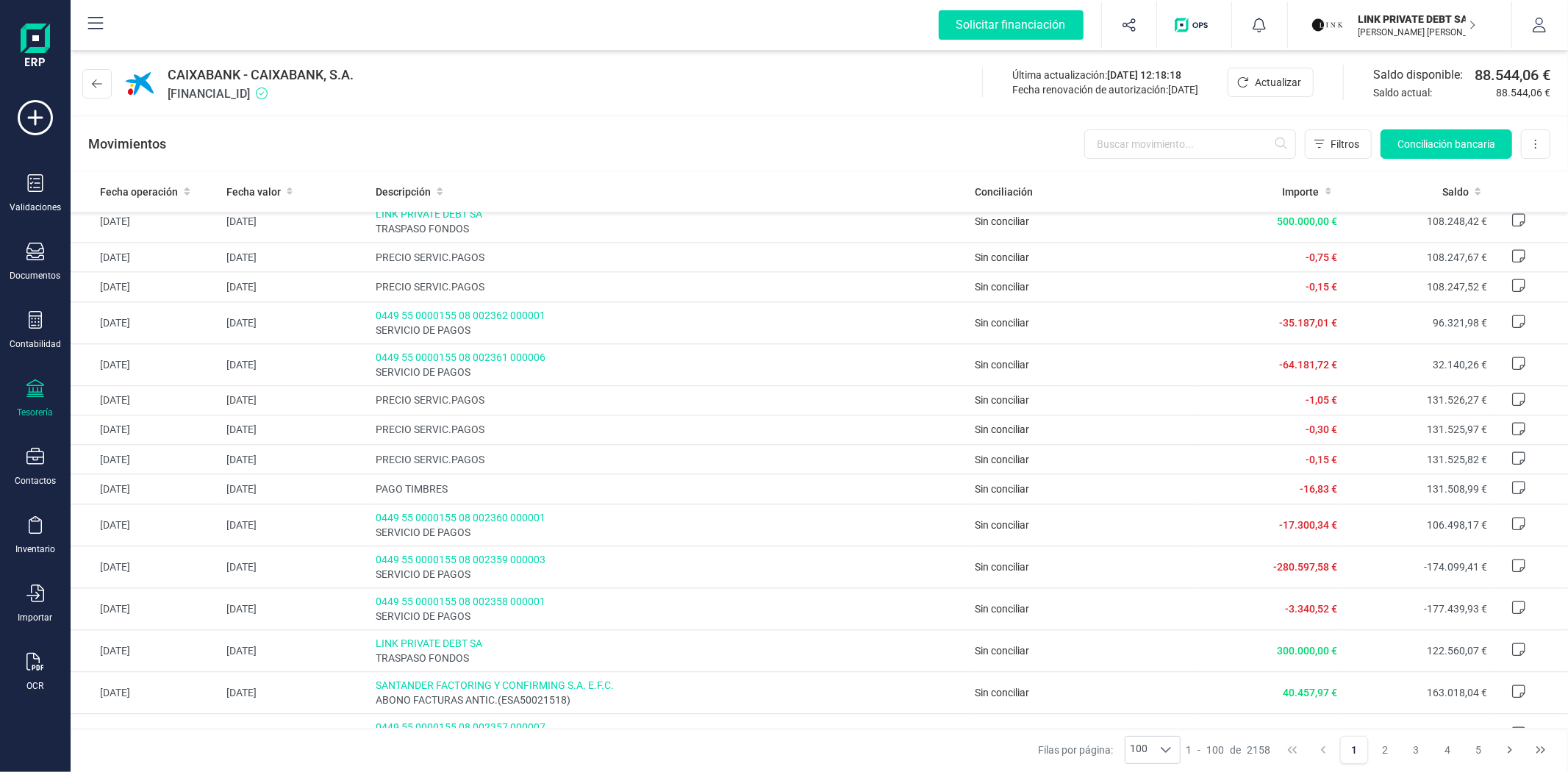
scroll to position [3024, 0]
click at [1184, 35] on div "button" at bounding box center [1194, 24] width 56 height 47
click at [1189, 20] on img "button" at bounding box center [1194, 25] width 39 height 15
